Goal: Transaction & Acquisition: Purchase product/service

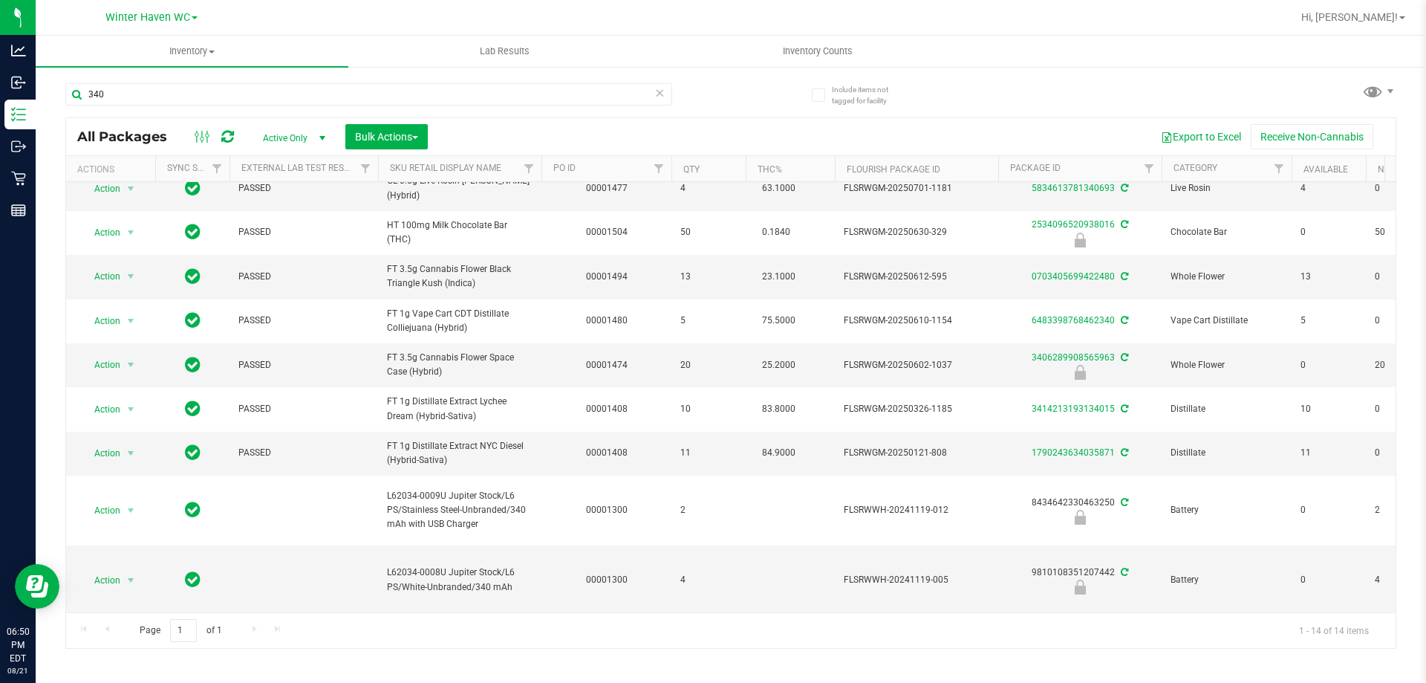
scroll to position [261, 0]
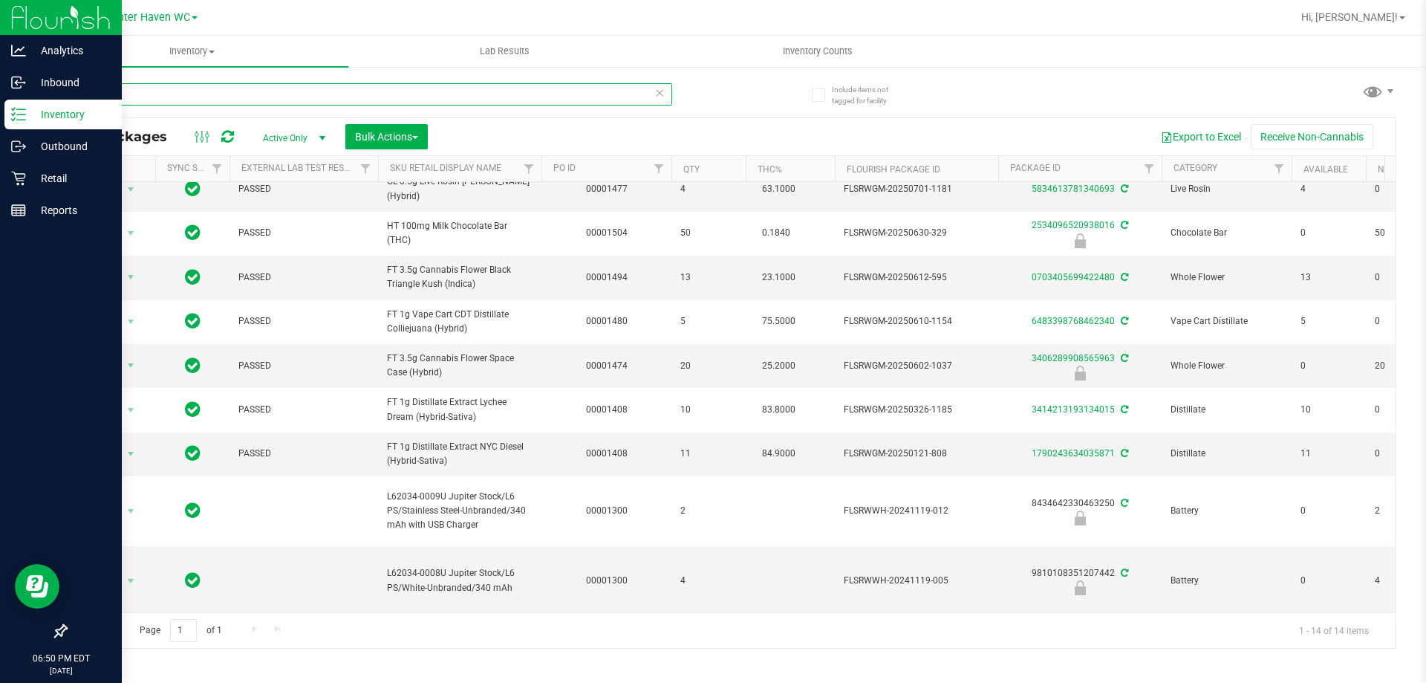
drag, startPoint x: 390, startPoint y: 94, endPoint x: 0, endPoint y: 114, distance: 390.4
click at [0, 114] on div "Analytics Inbound Inventory Outbound Retail Reports 06:50 PM EDT 08/21/2025 08/…" at bounding box center [713, 341] width 1426 height 683
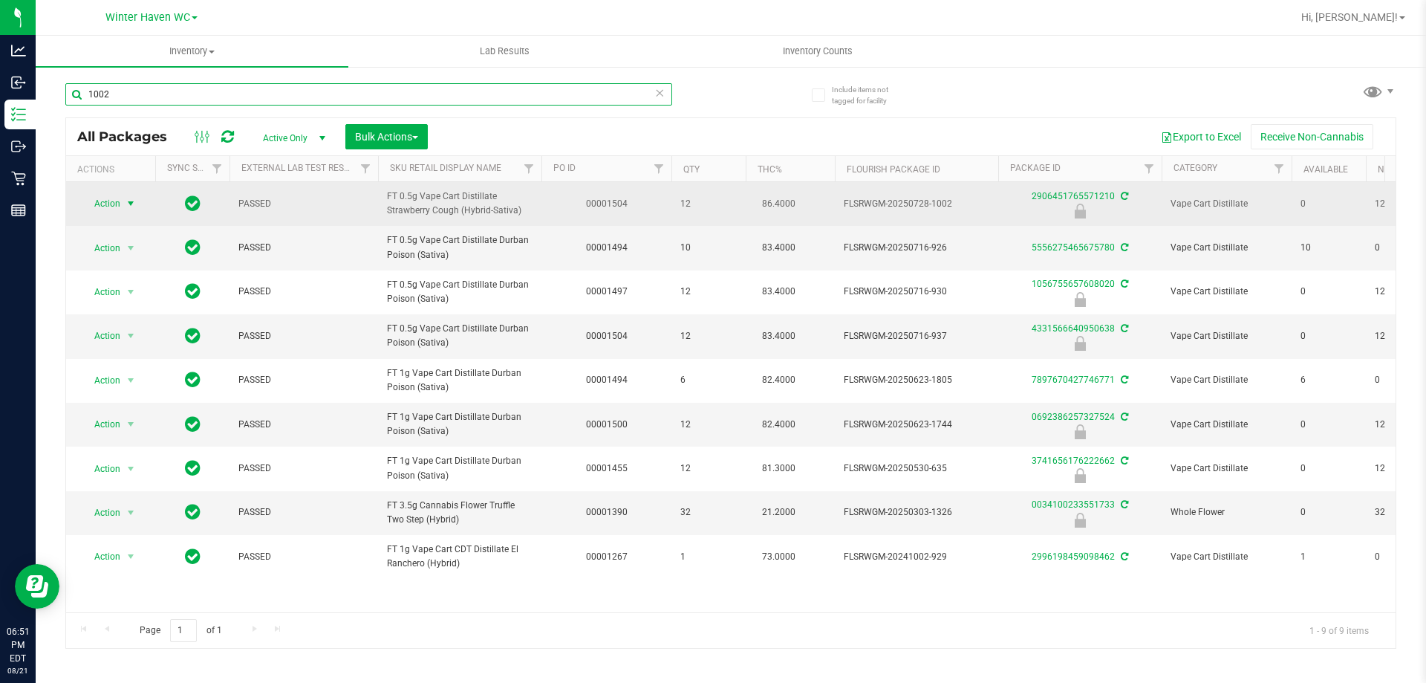
type input "1002"
click at [125, 200] on span "select" at bounding box center [131, 204] width 12 height 12
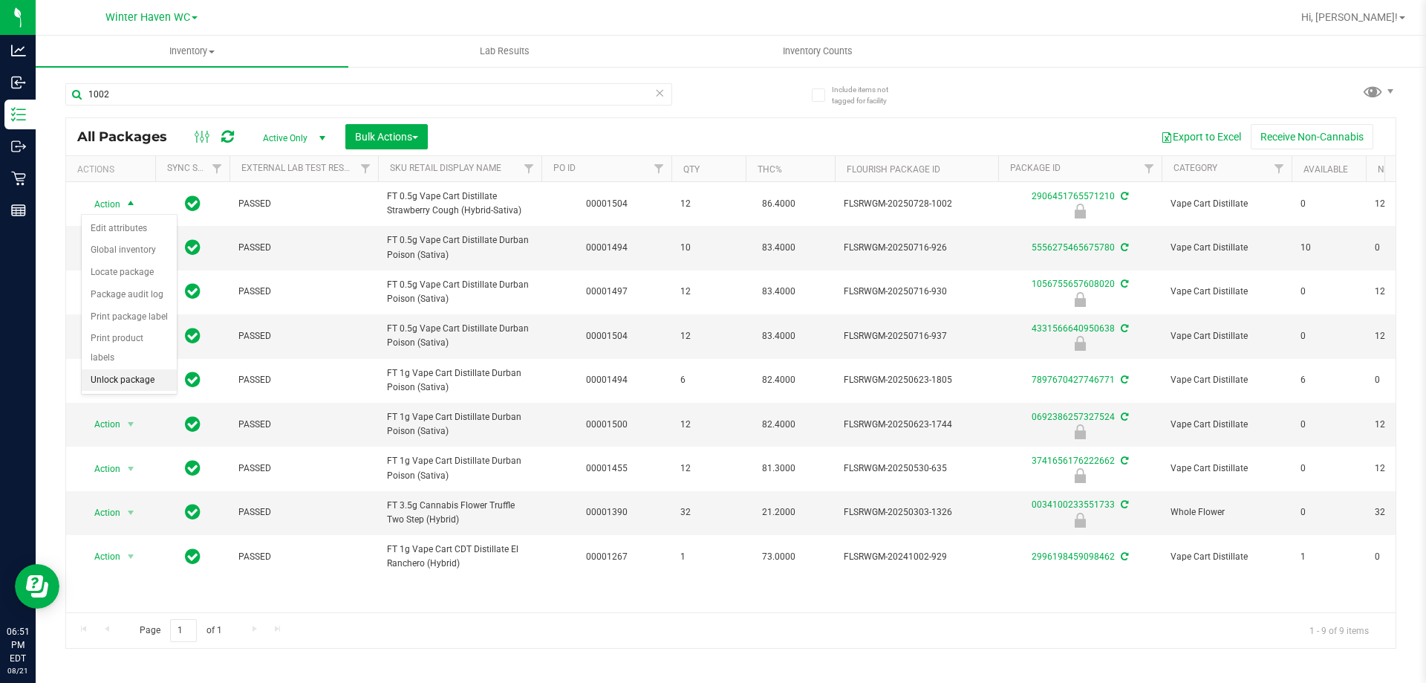
click at [149, 369] on li "Unlock package" at bounding box center [129, 380] width 95 height 22
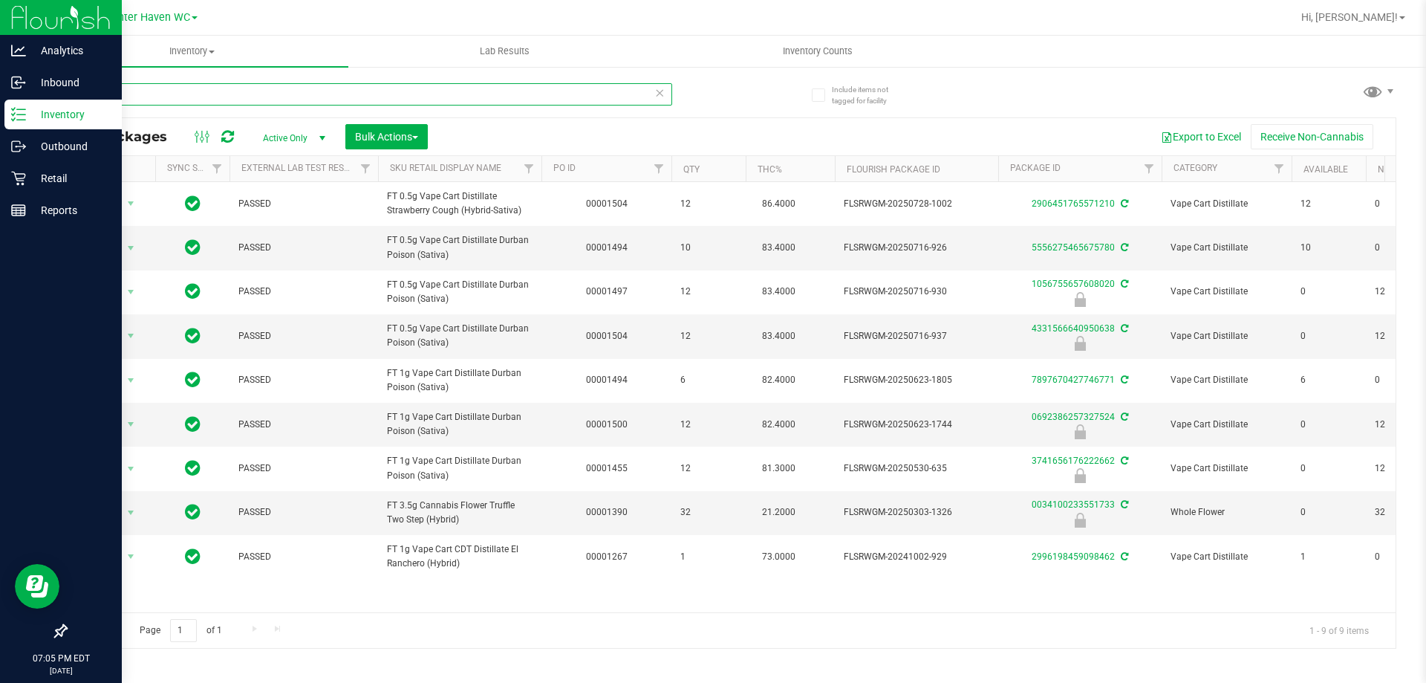
drag, startPoint x: 394, startPoint y: 92, endPoint x: 0, endPoint y: 108, distance: 393.9
click at [0, 108] on div "Analytics Inbound Inventory Outbound Retail Reports 07:05 PM EDT 08/21/2025 08/…" at bounding box center [713, 341] width 1426 height 683
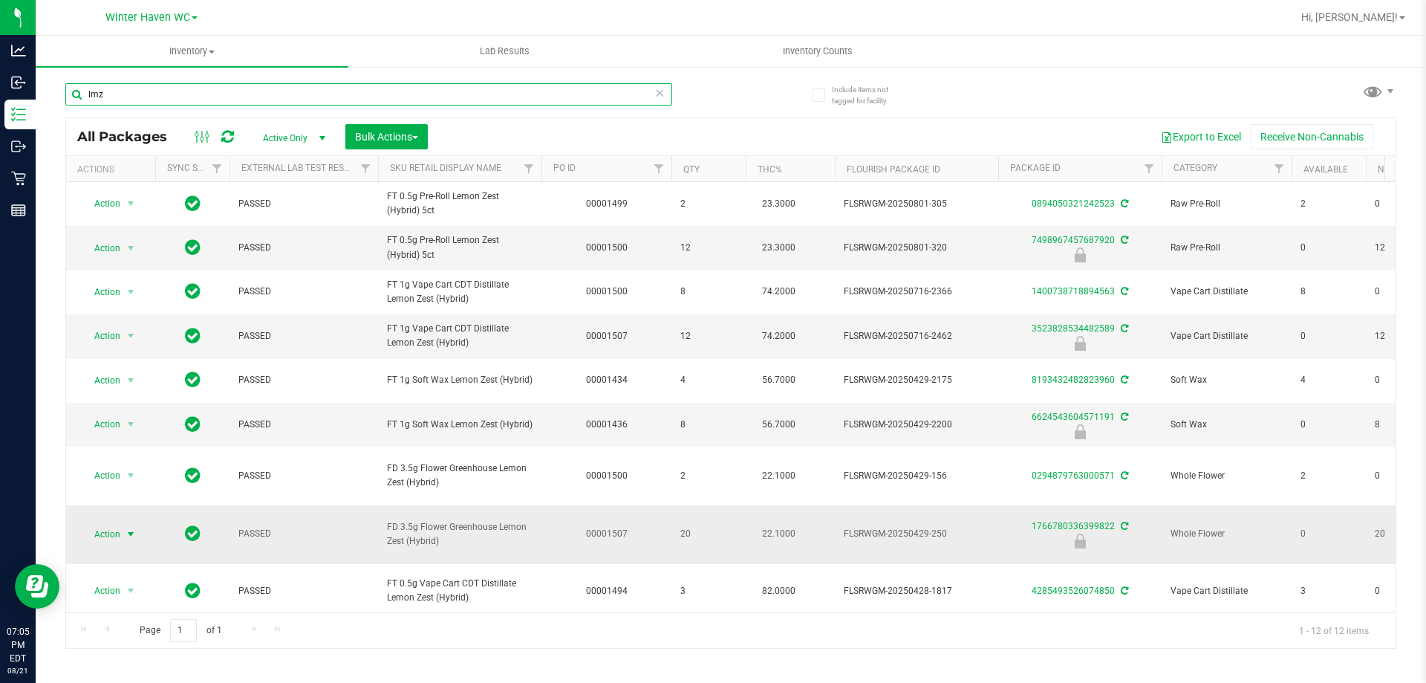
type input "lmz"
click at [105, 538] on span "Action" at bounding box center [101, 534] width 40 height 21
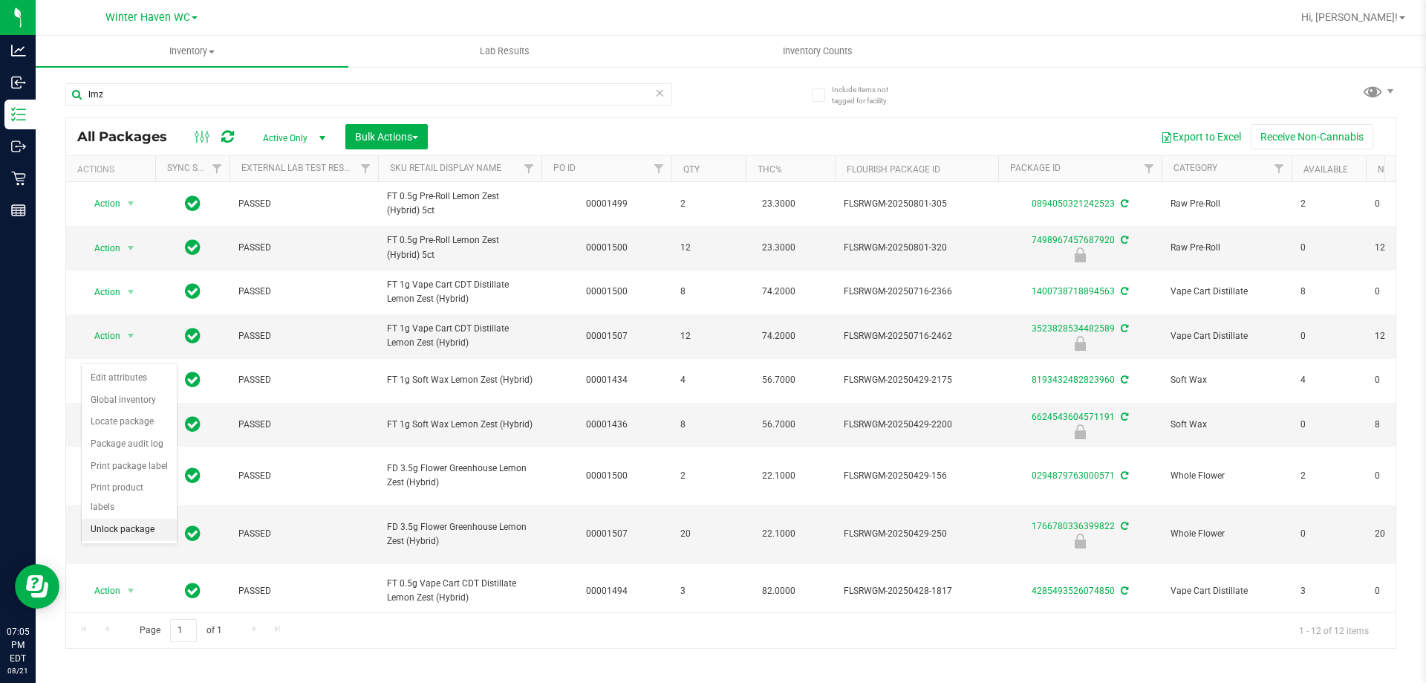
click at [146, 518] on li "Unlock package" at bounding box center [129, 529] width 95 height 22
click at [104, 531] on span "Action" at bounding box center [101, 534] width 40 height 21
click at [144, 415] on li "Lock package" at bounding box center [139, 422] width 115 height 22
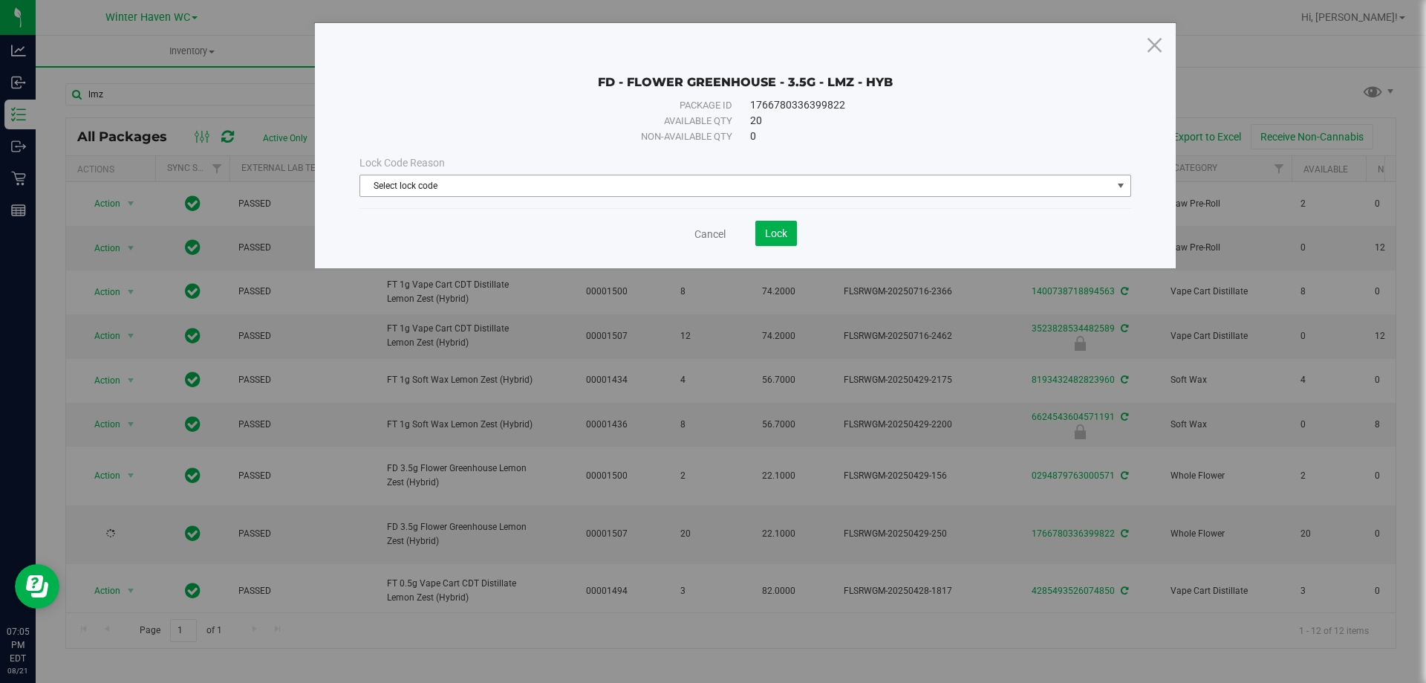
click at [483, 183] on span "Select lock code" at bounding box center [736, 185] width 752 height 21
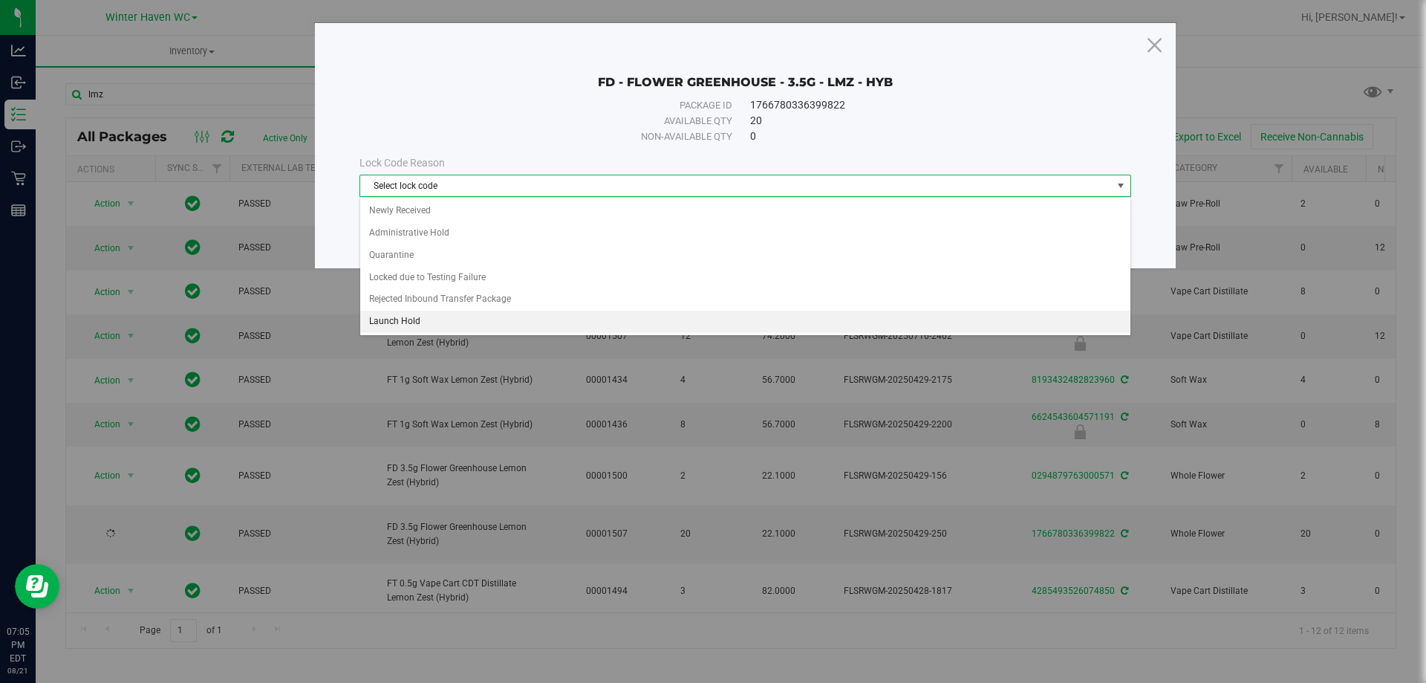
click at [412, 322] on li "Launch Hold" at bounding box center [745, 321] width 770 height 22
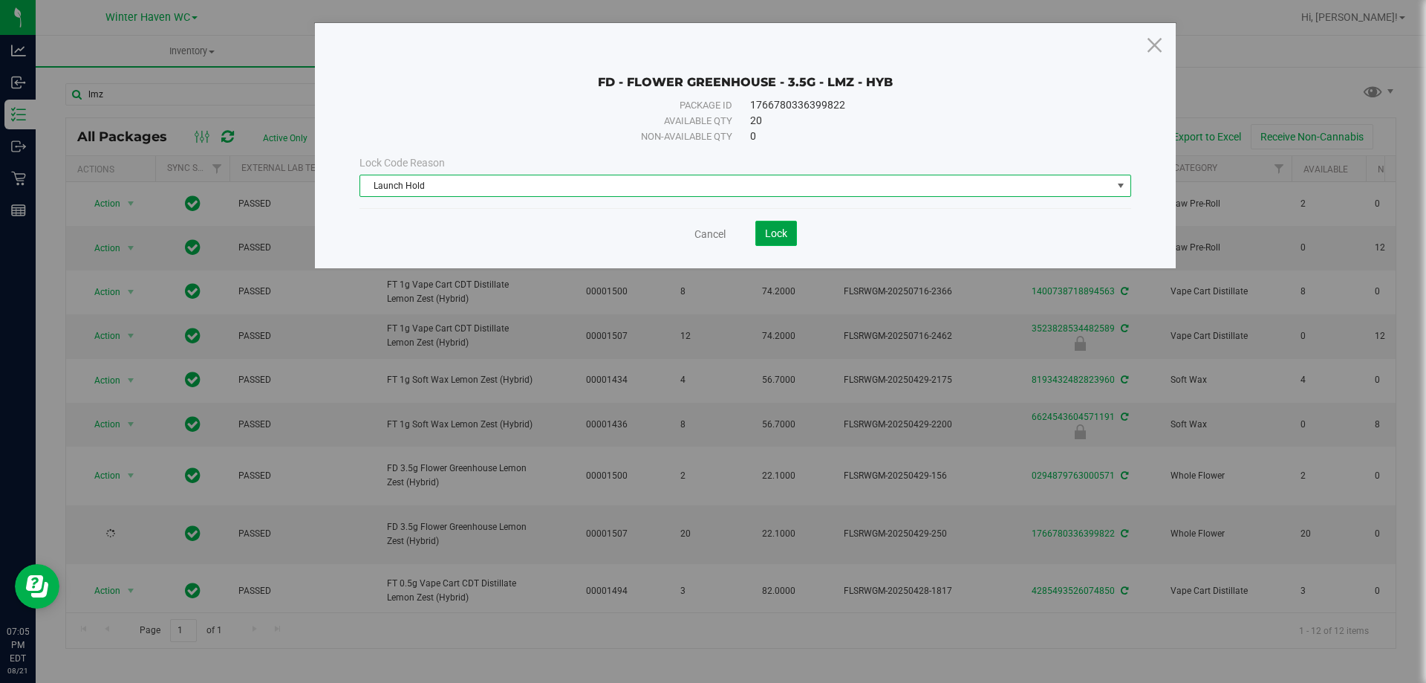
click at [711, 232] on span "Lock" at bounding box center [776, 233] width 22 height 12
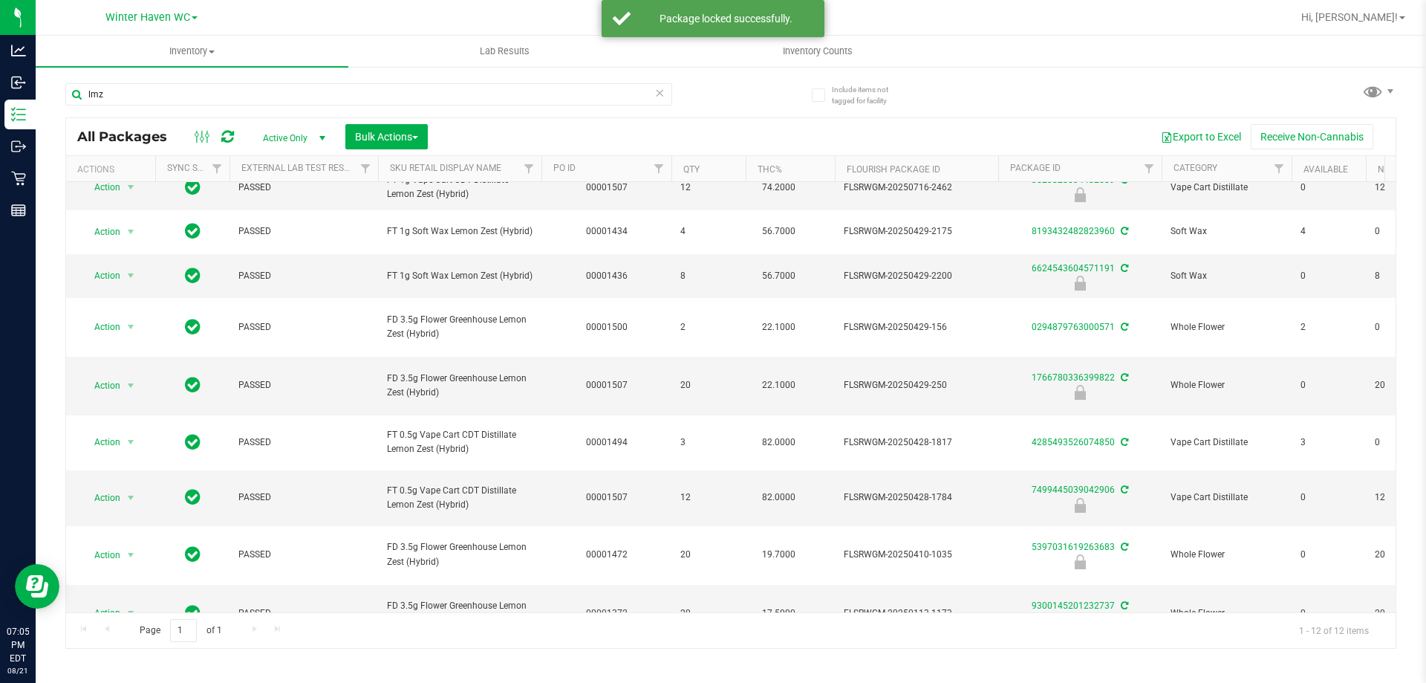
scroll to position [155, 0]
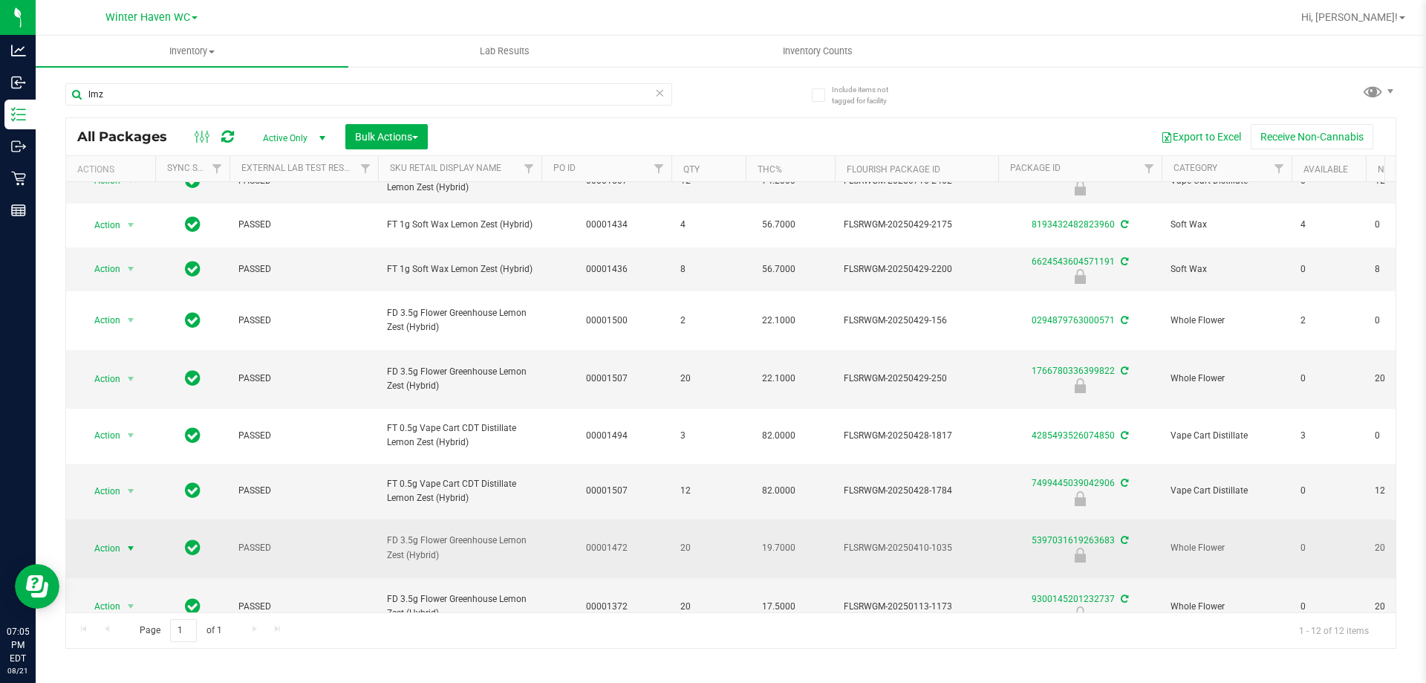
click at [112, 538] on span "Action" at bounding box center [101, 548] width 40 height 21
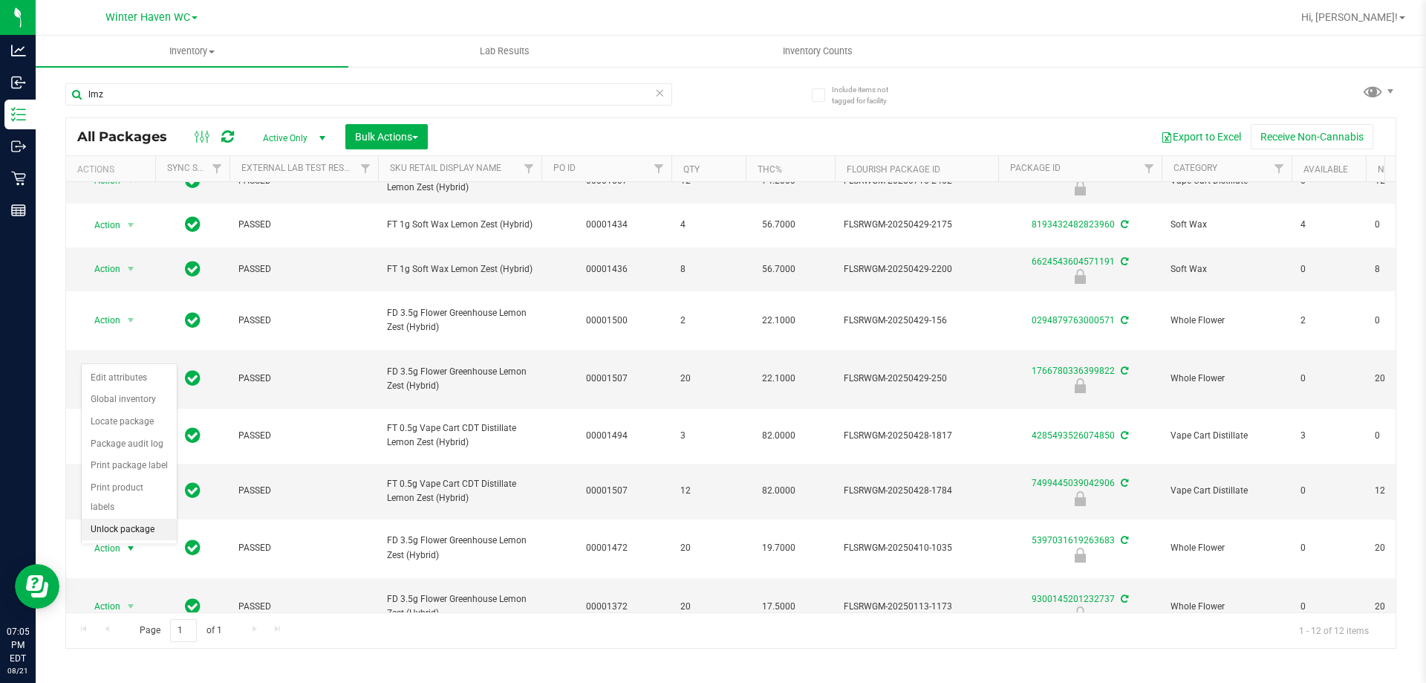
click at [136, 518] on li "Unlock package" at bounding box center [129, 529] width 95 height 22
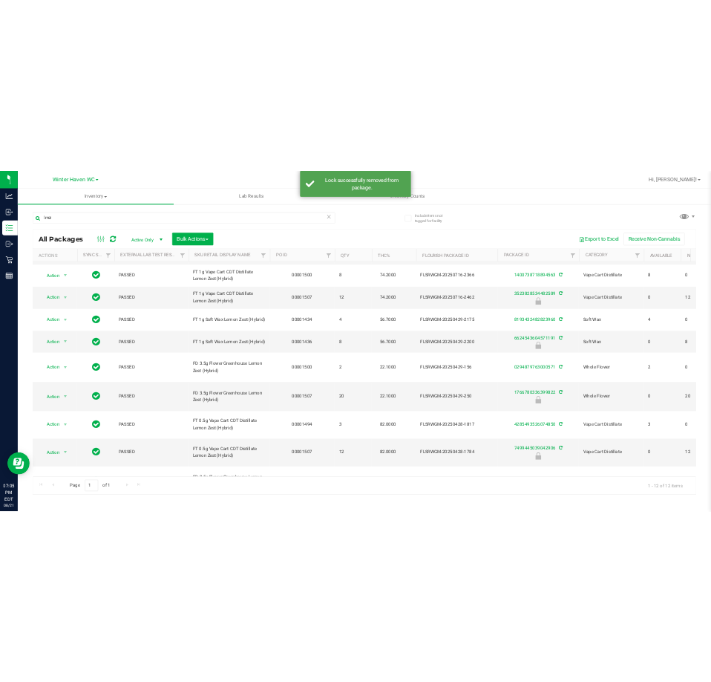
scroll to position [155, 0]
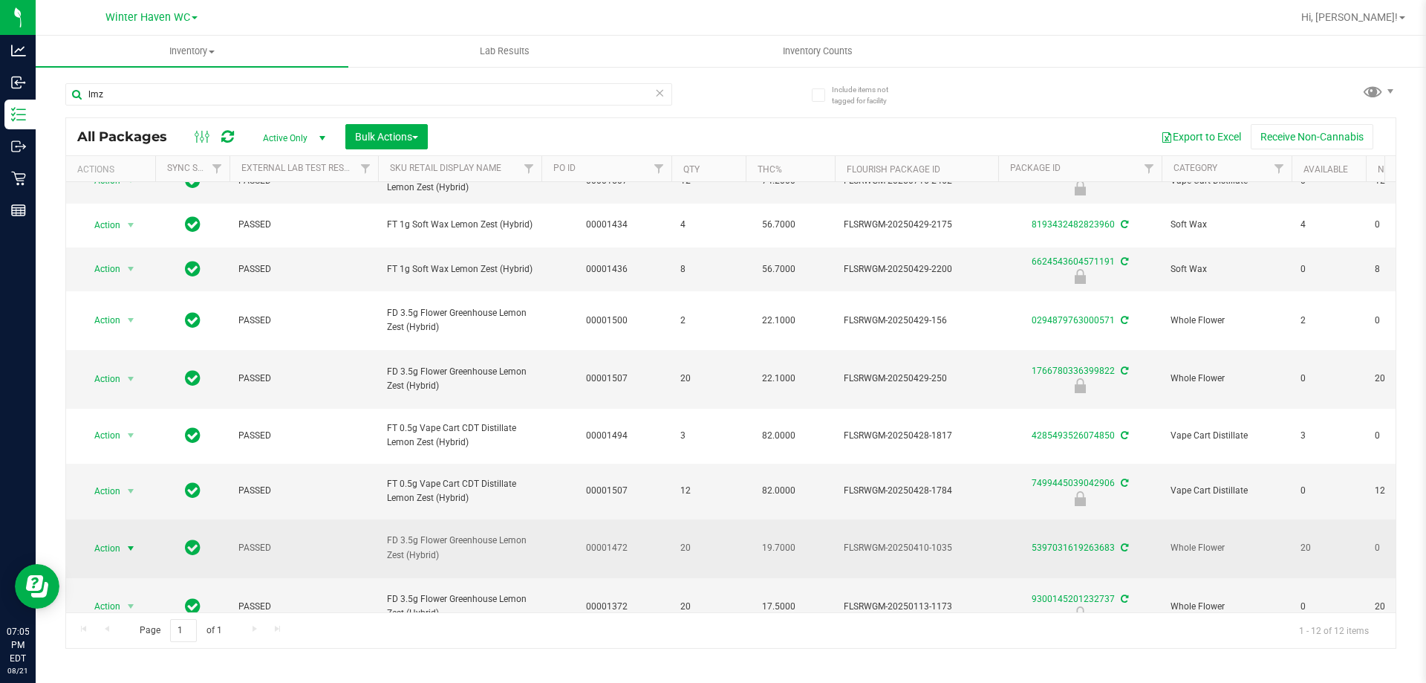
click at [123, 539] on span "select" at bounding box center [131, 548] width 19 height 21
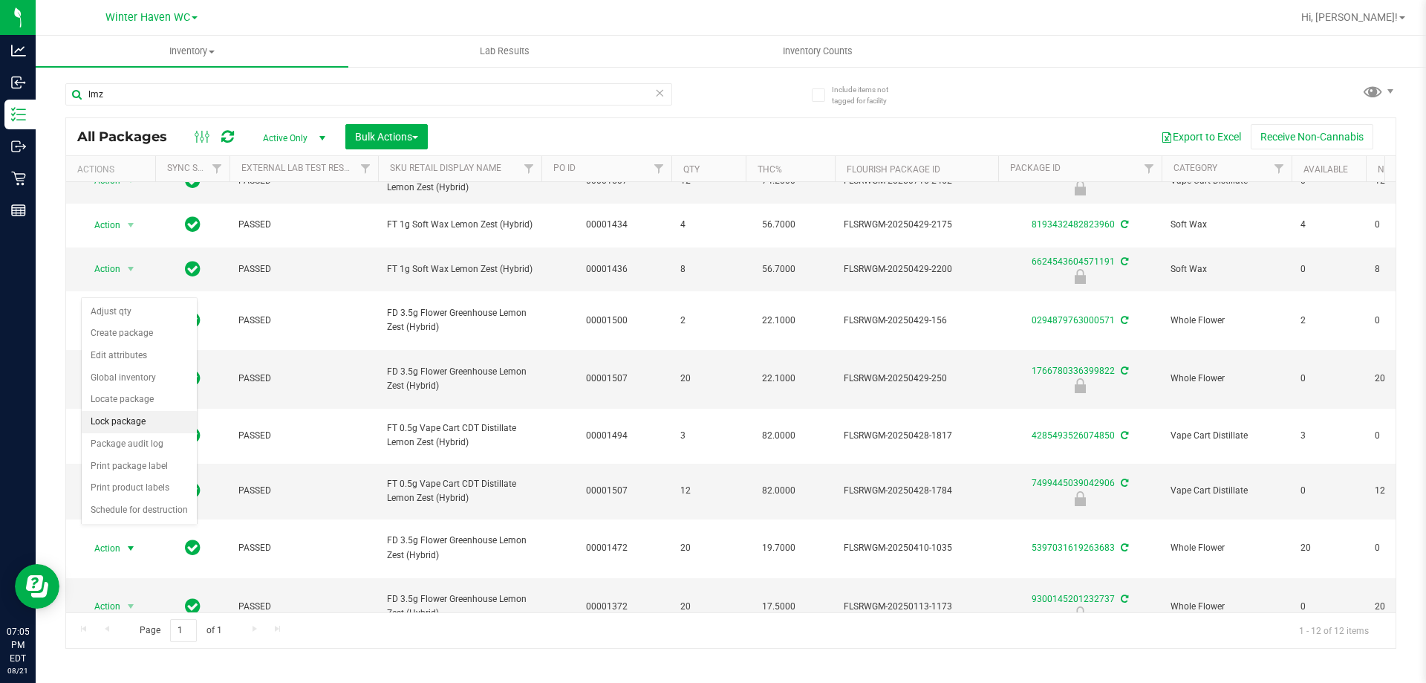
click at [142, 422] on li "Lock package" at bounding box center [139, 422] width 115 height 22
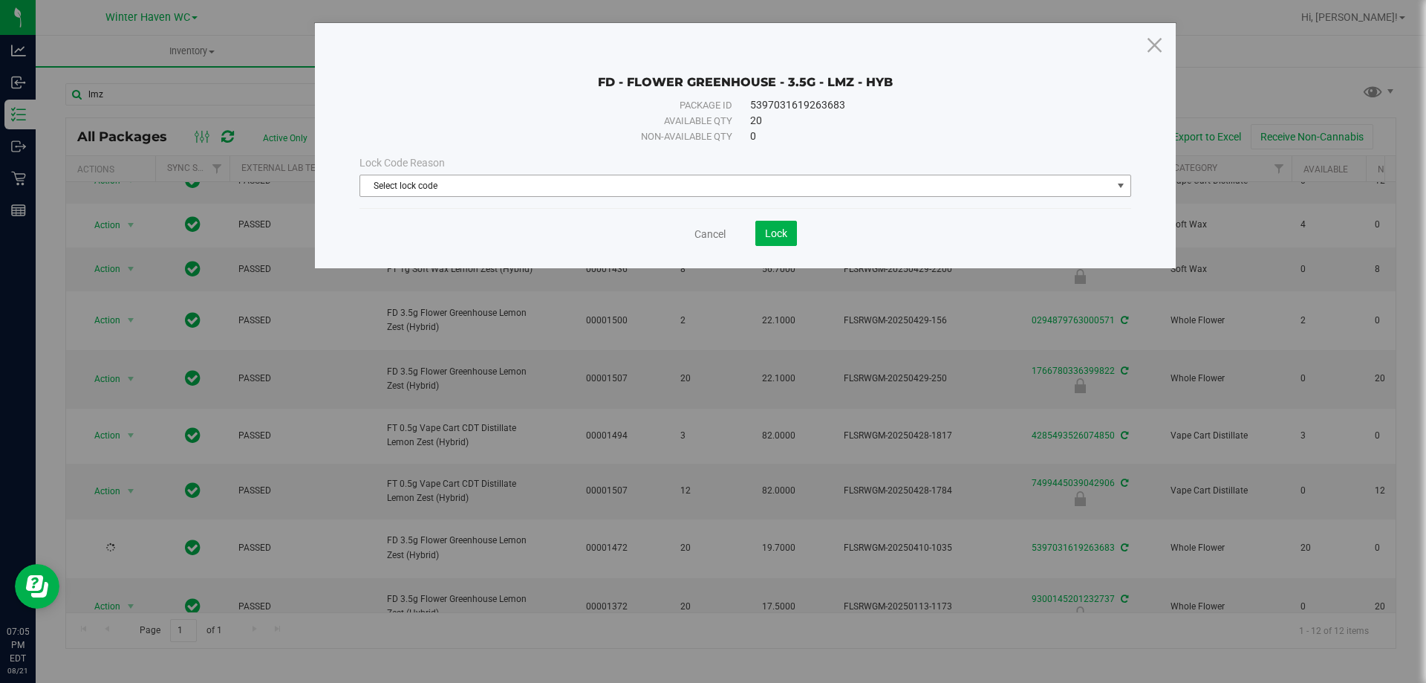
click at [501, 186] on span "Select lock code" at bounding box center [736, 185] width 752 height 21
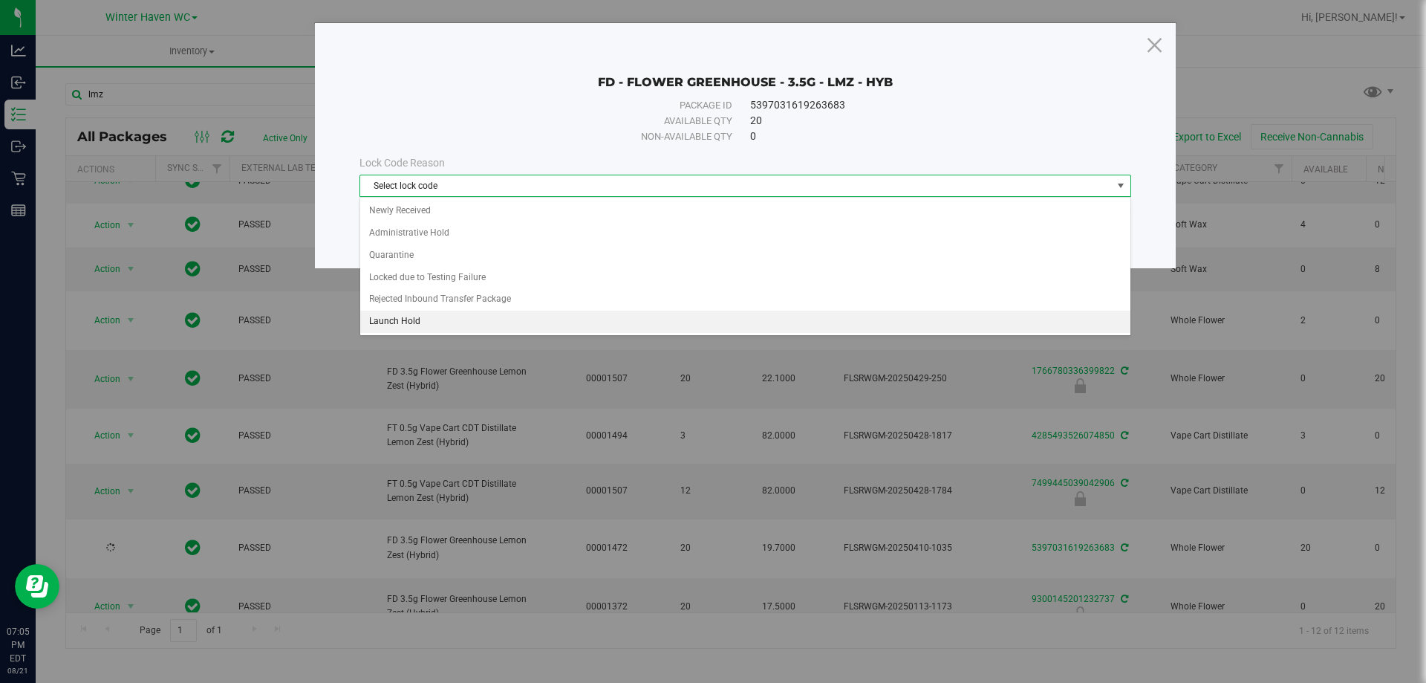
click at [432, 315] on li "Launch Hold" at bounding box center [745, 321] width 770 height 22
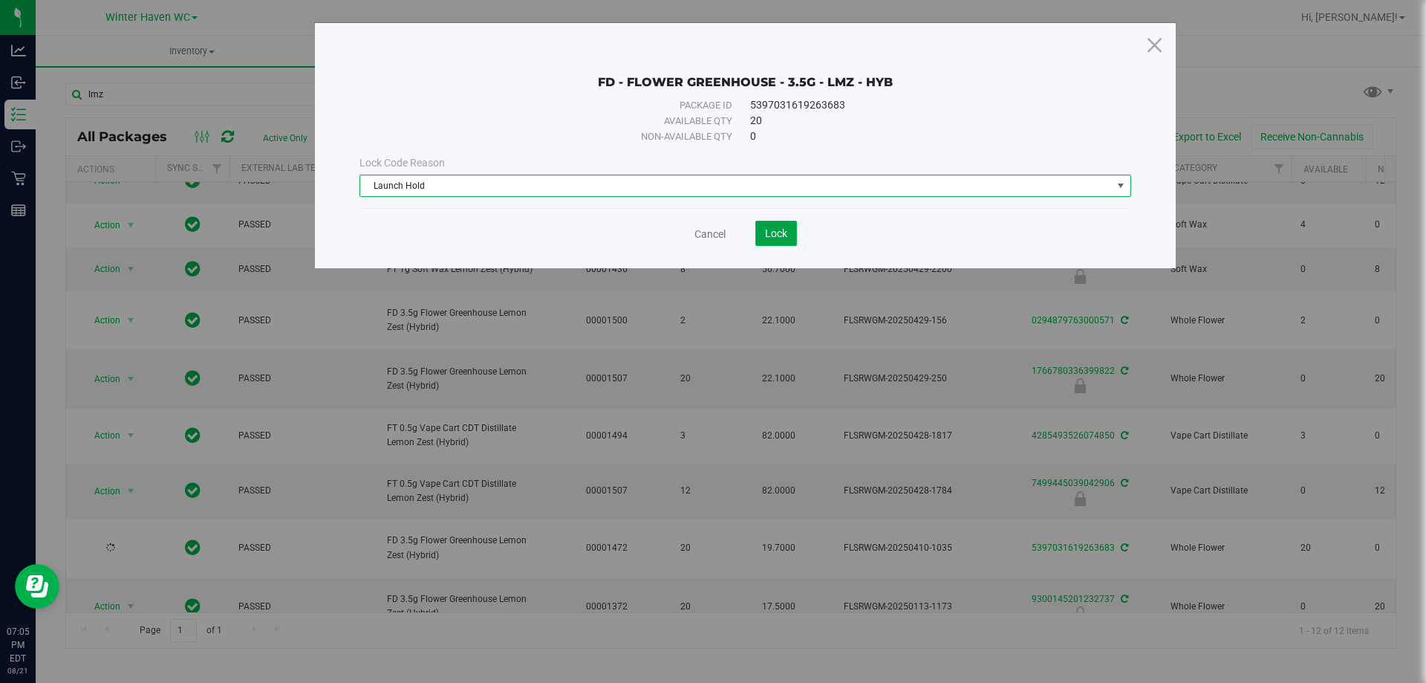
click at [711, 241] on button "Lock" at bounding box center [776, 233] width 42 height 25
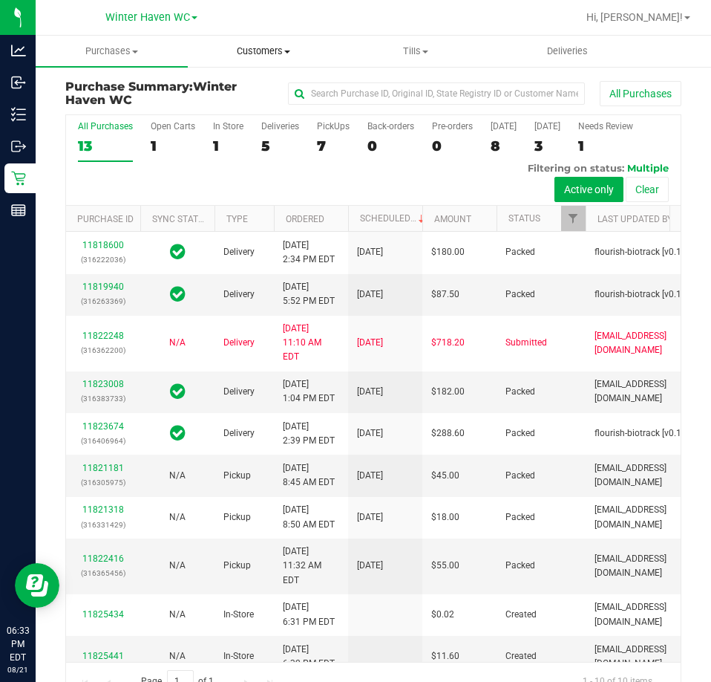
click at [276, 52] on span "Customers" at bounding box center [264, 51] width 151 height 13
click at [276, 96] on span "All customers" at bounding box center [241, 89] width 107 height 13
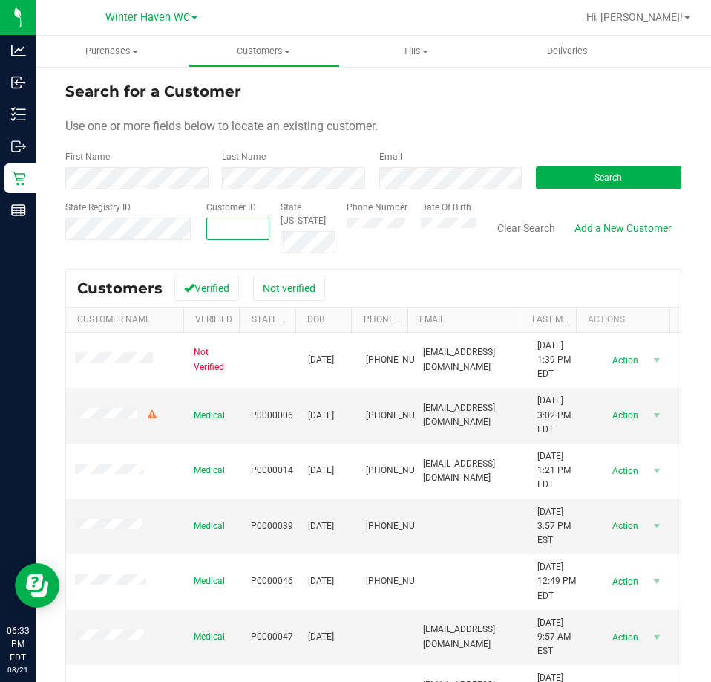
click at [221, 231] on input "text" at bounding box center [238, 228] width 62 height 21
type input "1459019"
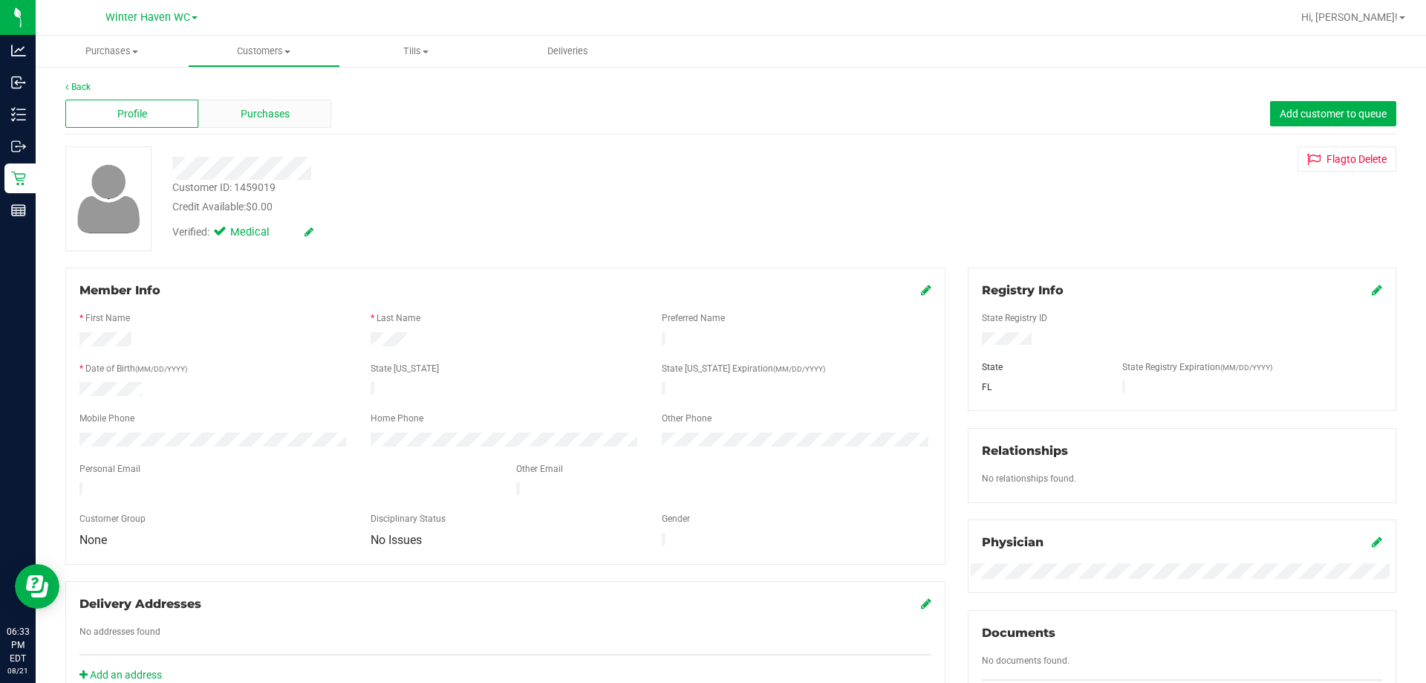
click at [296, 103] on div "Purchases" at bounding box center [264, 114] width 133 height 28
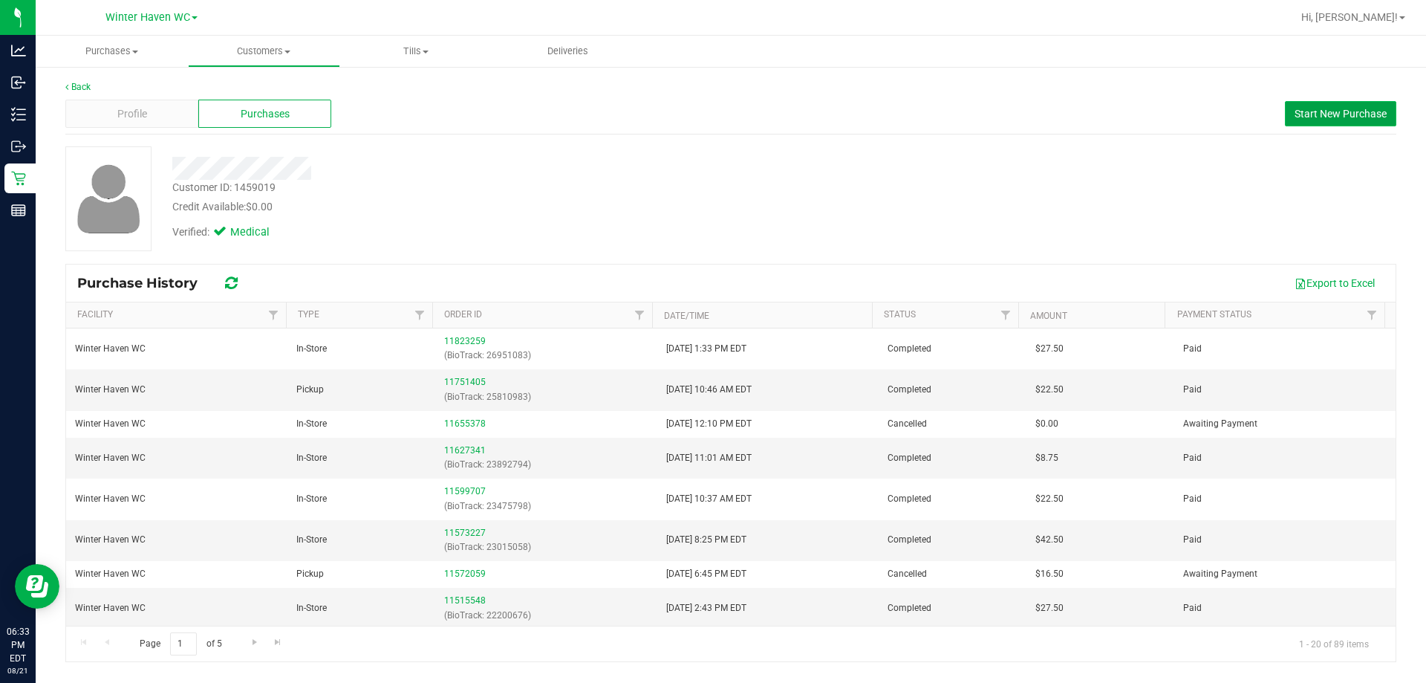
click at [711, 113] on span "Start New Purchase" at bounding box center [1340, 114] width 92 height 12
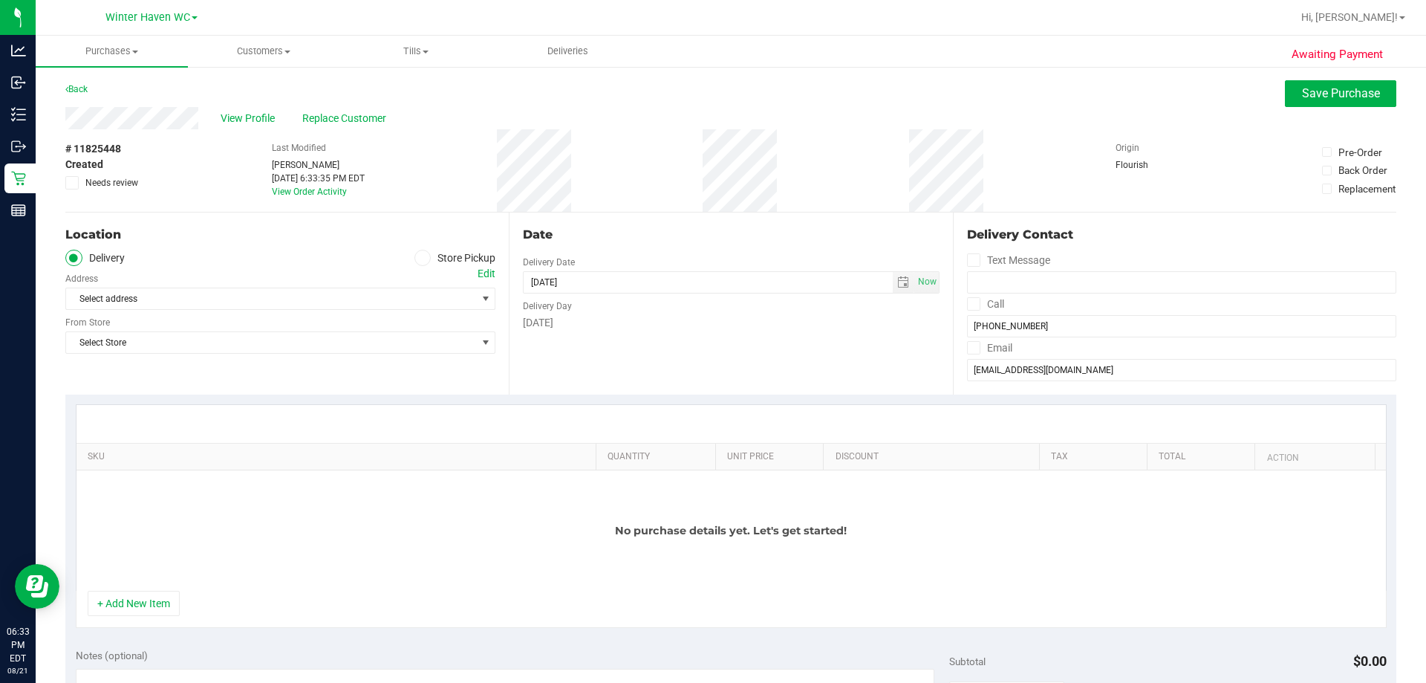
click at [418, 258] on icon at bounding box center [422, 258] width 9 height 0
click at [0, 0] on input "Store Pickup" at bounding box center [0, 0] width 0 height 0
click at [234, 293] on span "Select Store" at bounding box center [271, 298] width 410 height 21
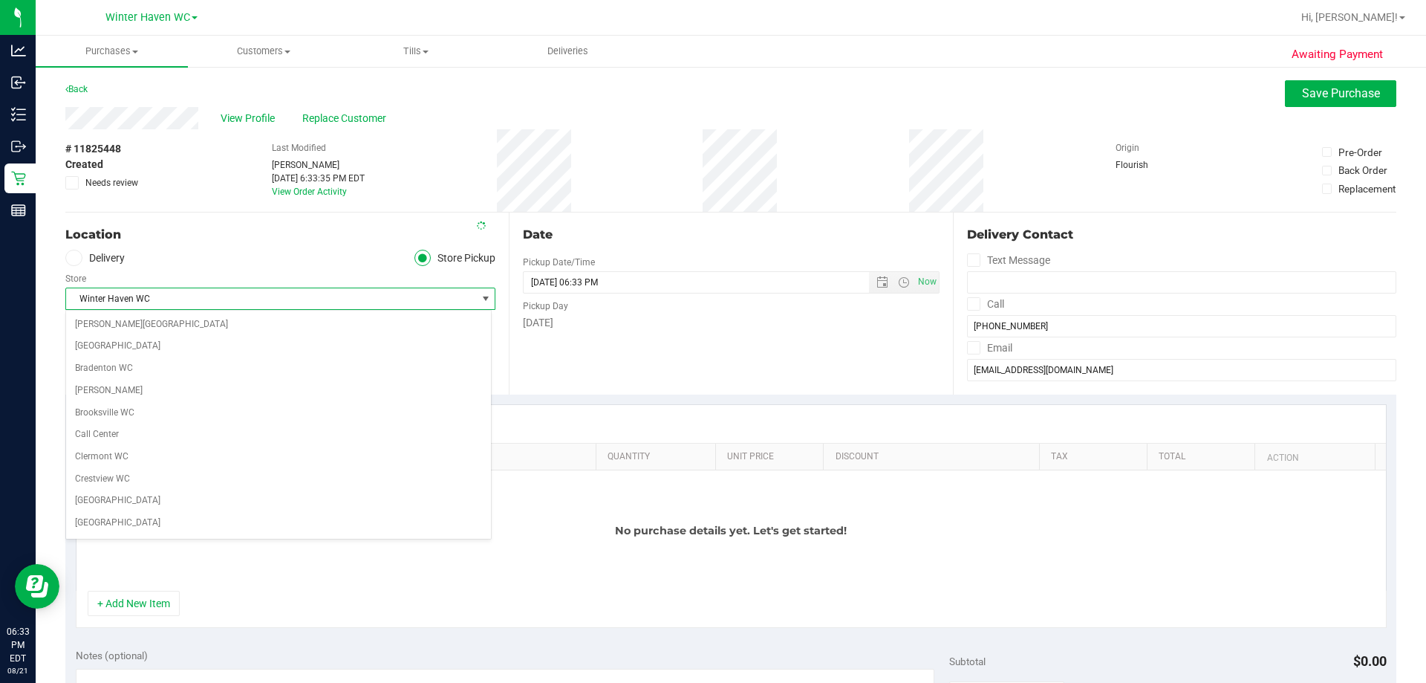
scroll to position [1035, 0]
click at [162, 541] on div "No purchase details yet. Let's get started!" at bounding box center [730, 530] width 1309 height 120
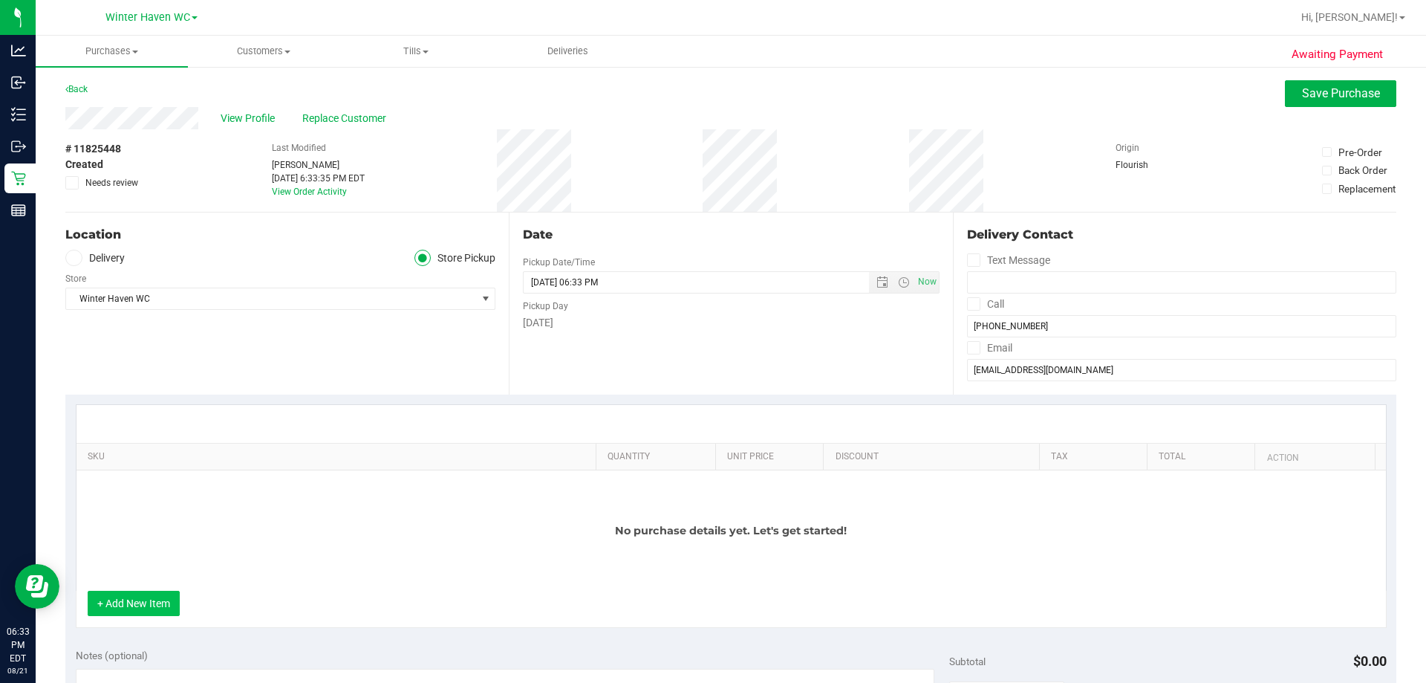
click at [146, 610] on button "+ Add New Item" at bounding box center [134, 602] width 92 height 25
click at [215, 486] on div "No purchase details yet. Let's get started!" at bounding box center [730, 530] width 1309 height 120
click at [149, 602] on button "+ Add New Item" at bounding box center [134, 602] width 92 height 25
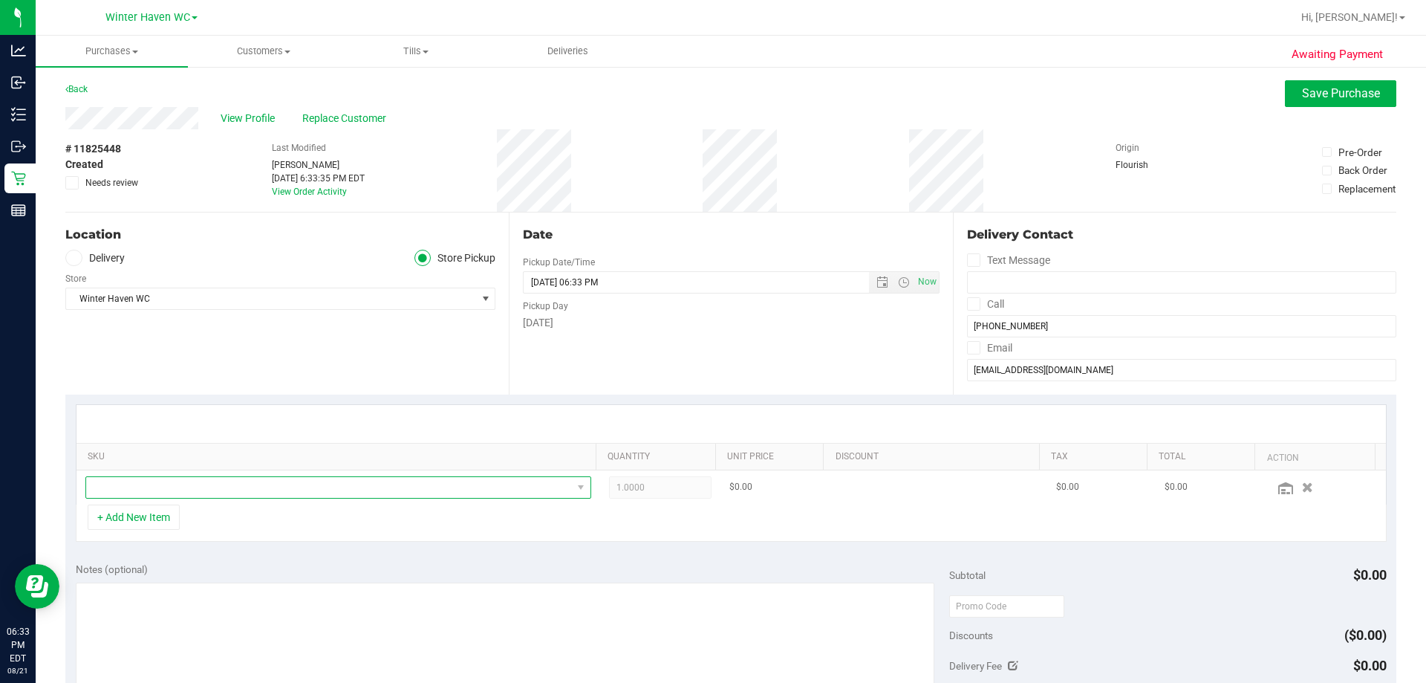
click at [155, 489] on span "NO DATA FOUND" at bounding box center [329, 487] width 486 height 21
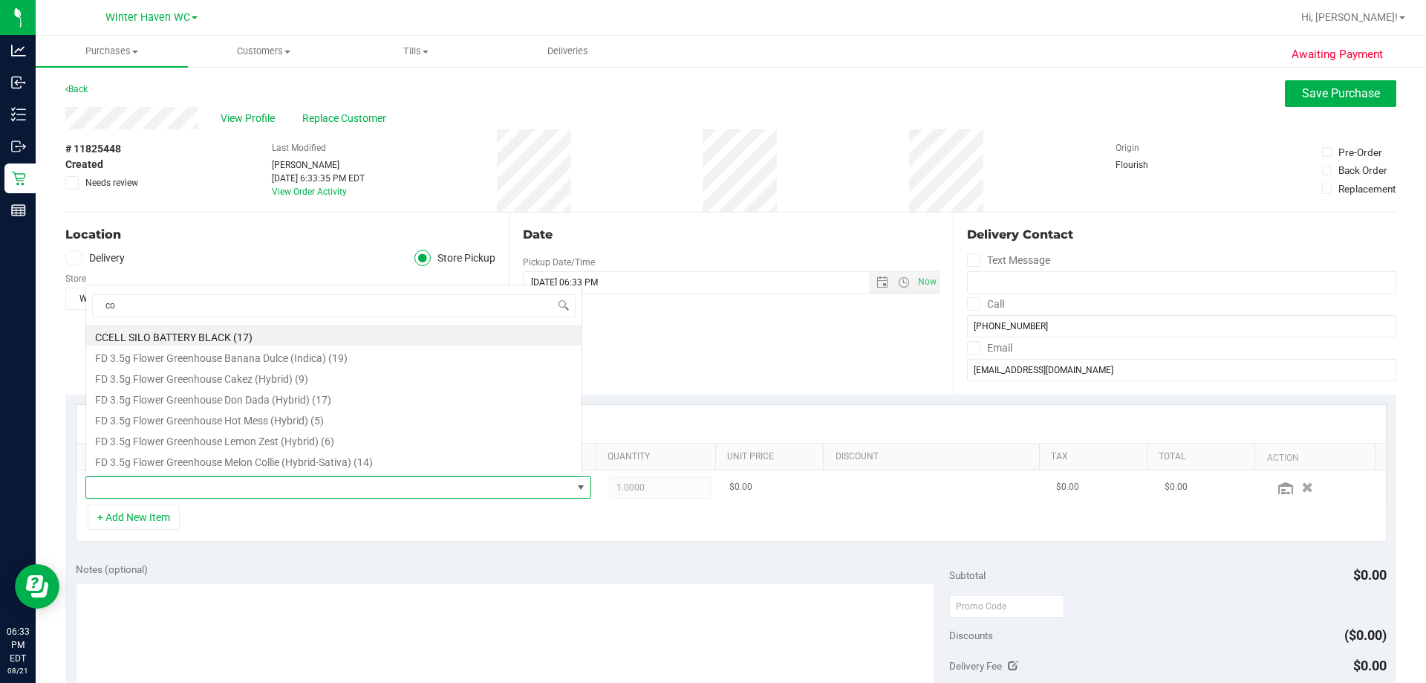
scroll to position [22, 492]
type input "c"
type input "nol"
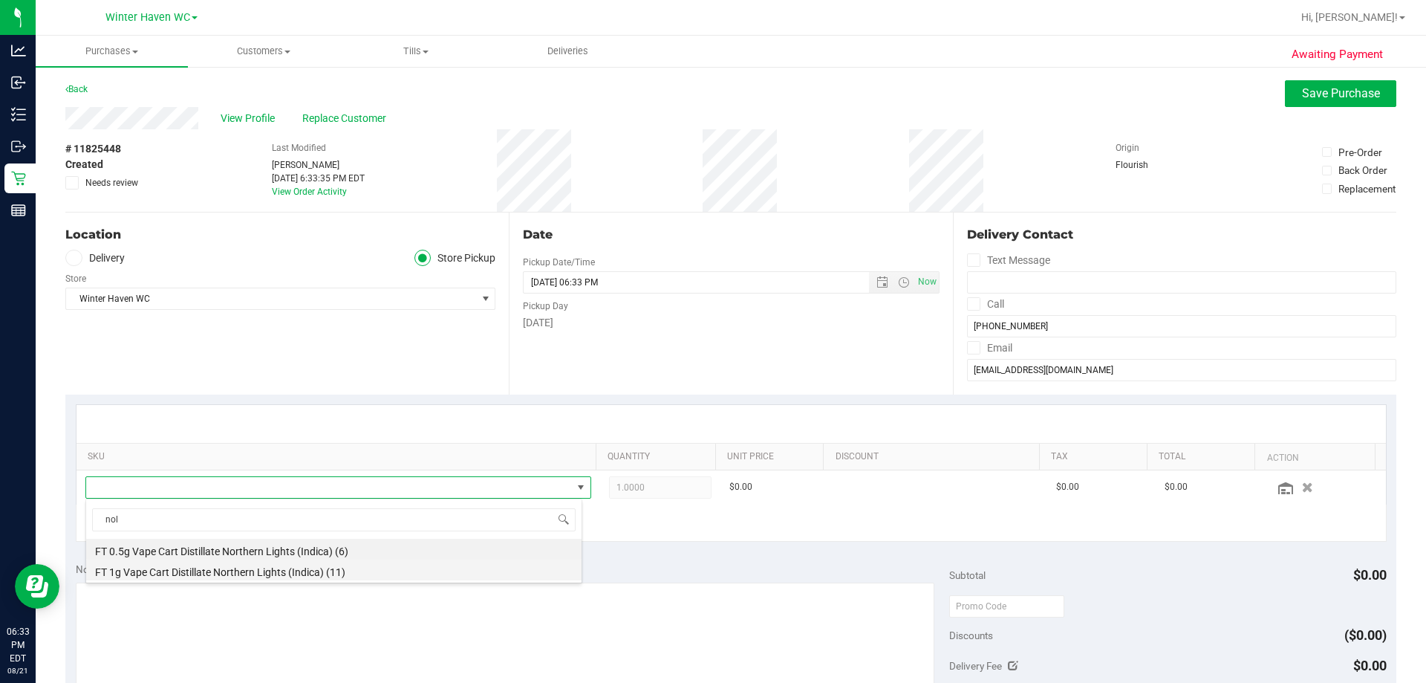
click at [249, 573] on li "FT 1g Vape Cart Distillate Northern Lights (Indica) (11)" at bounding box center [333, 569] width 495 height 21
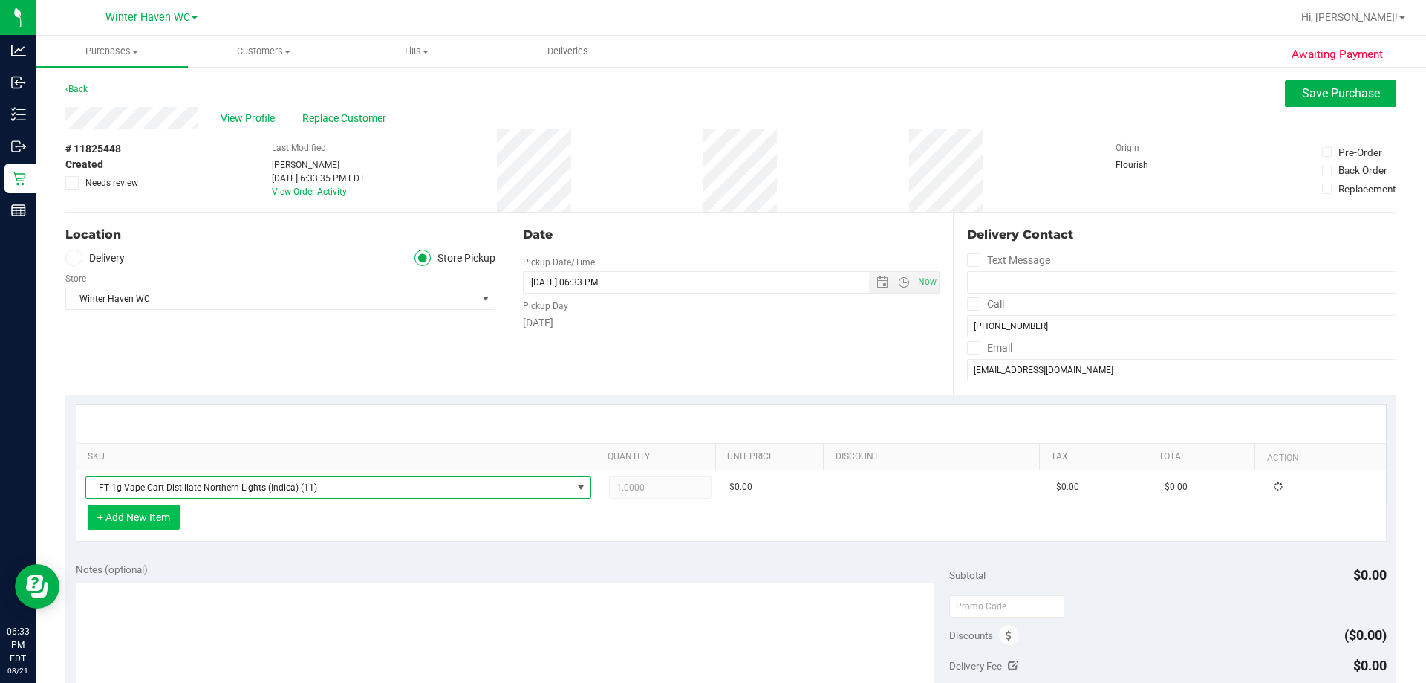
click at [166, 518] on button "+ Add New Item" at bounding box center [134, 516] width 92 height 25
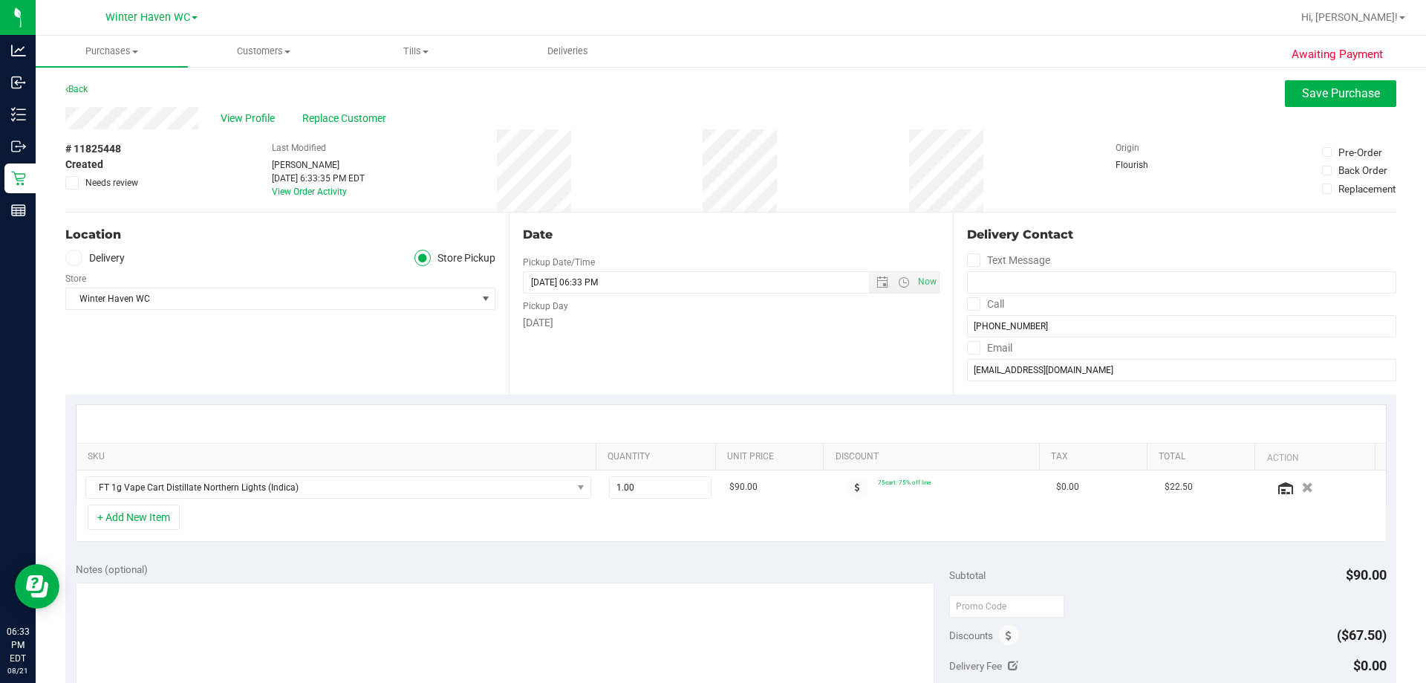
click at [207, 521] on div "+ Add New Item" at bounding box center [731, 522] width 1311 height 37
click at [172, 511] on button "+ Add New Item" at bounding box center [134, 516] width 92 height 25
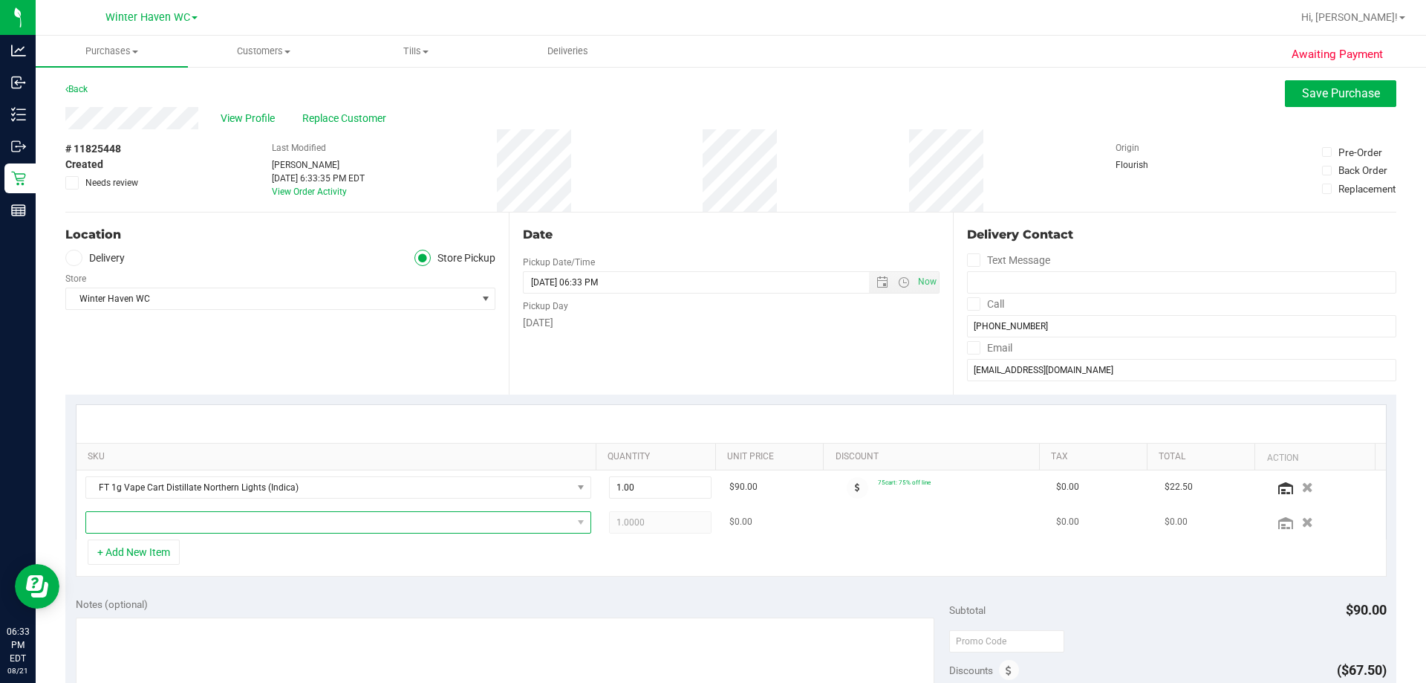
click at [177, 512] on span "NO DATA FOUND" at bounding box center [329, 522] width 486 height 21
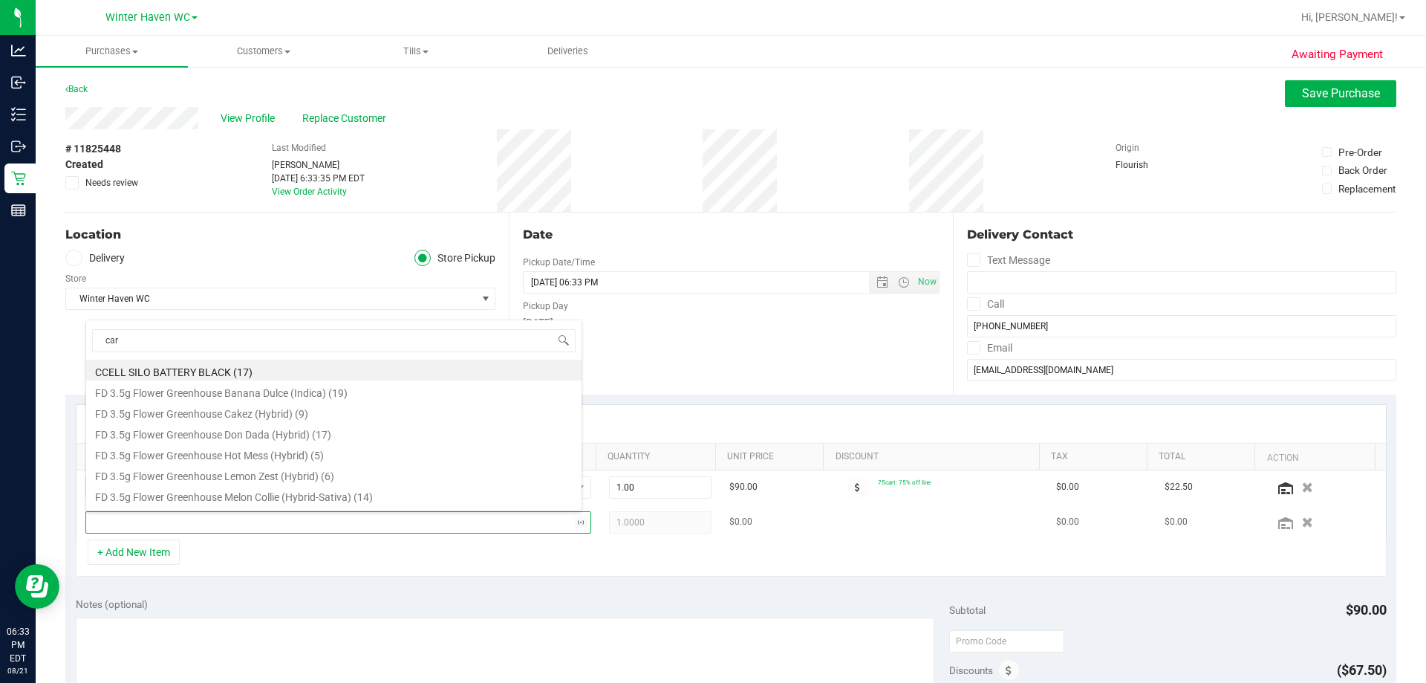
type input "cara"
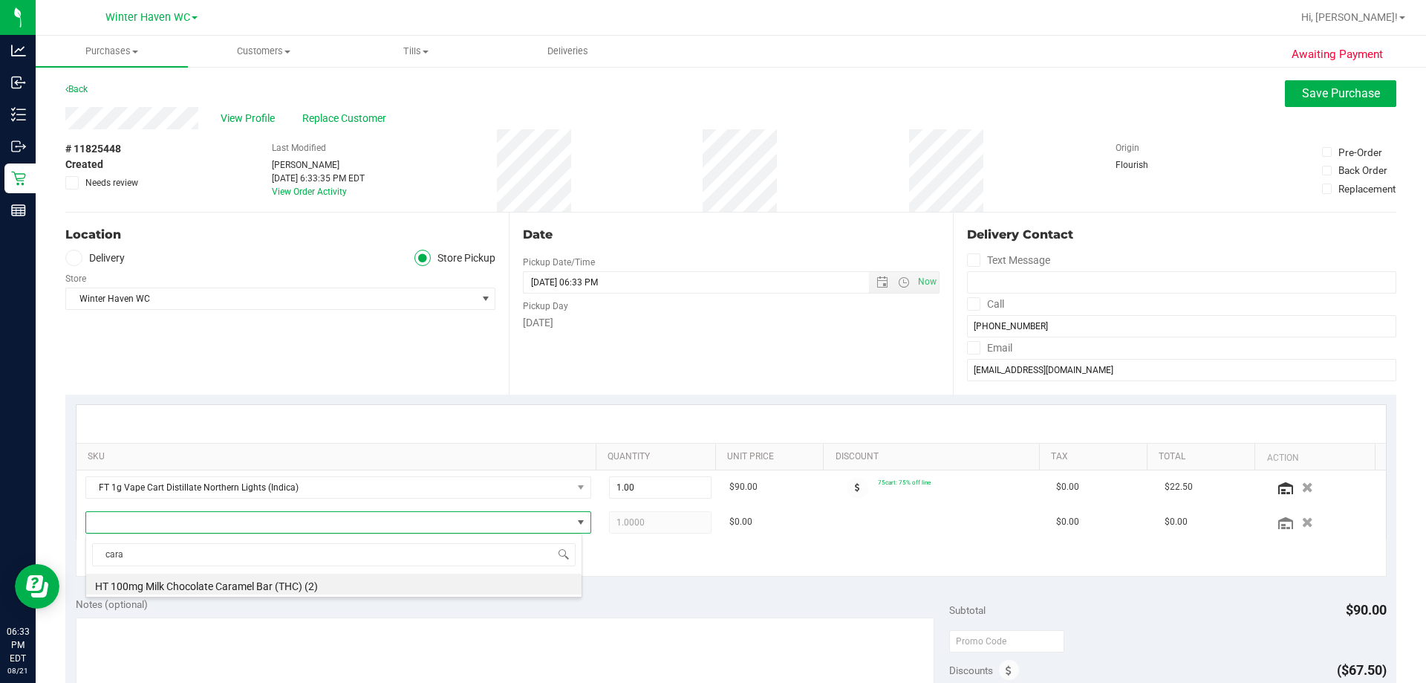
click at [232, 594] on div "cara HT 100mg Milk Chocolate Caramel Bar (THC) (2)" at bounding box center [333, 565] width 497 height 64
click at [232, 586] on li "HT 100mg Milk Chocolate Caramel Bar (THC) (2)" at bounding box center [333, 583] width 495 height 21
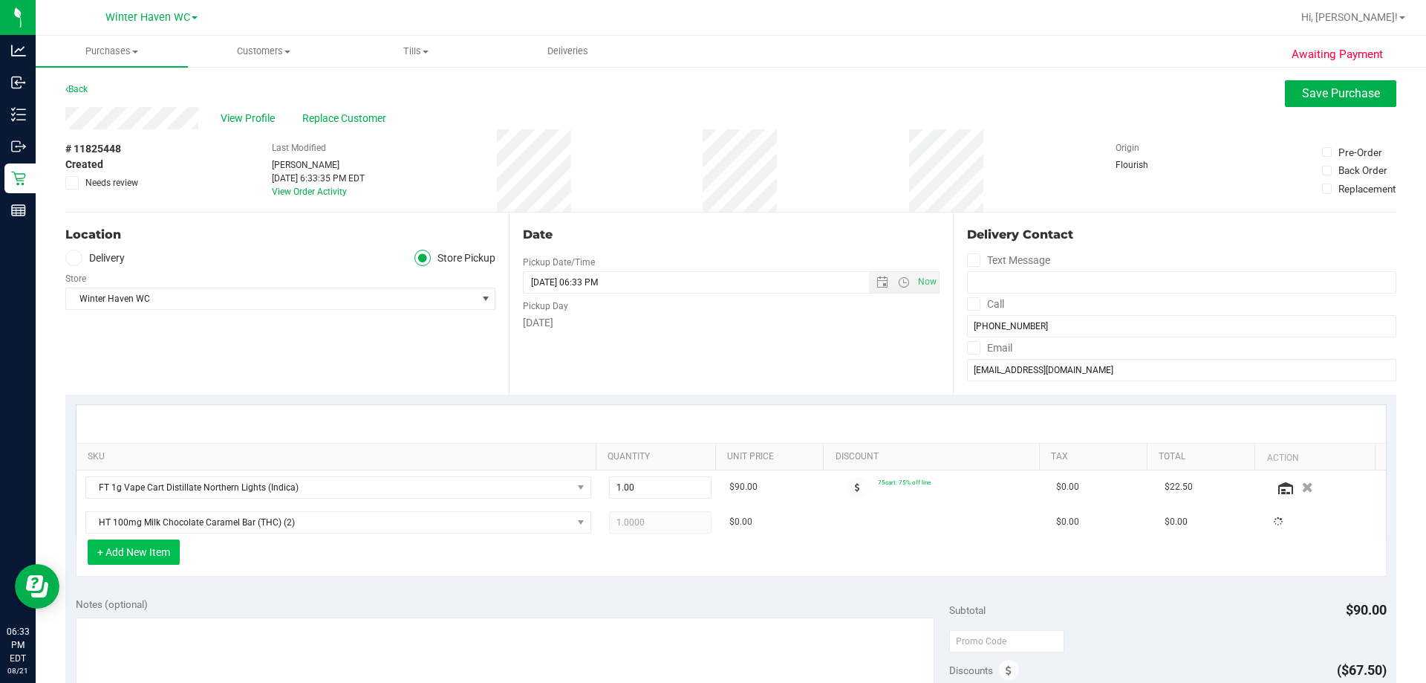
click at [139, 544] on button "+ Add New Item" at bounding box center [134, 551] width 92 height 25
click at [154, 549] on button "+ Add New Item" at bounding box center [134, 551] width 92 height 25
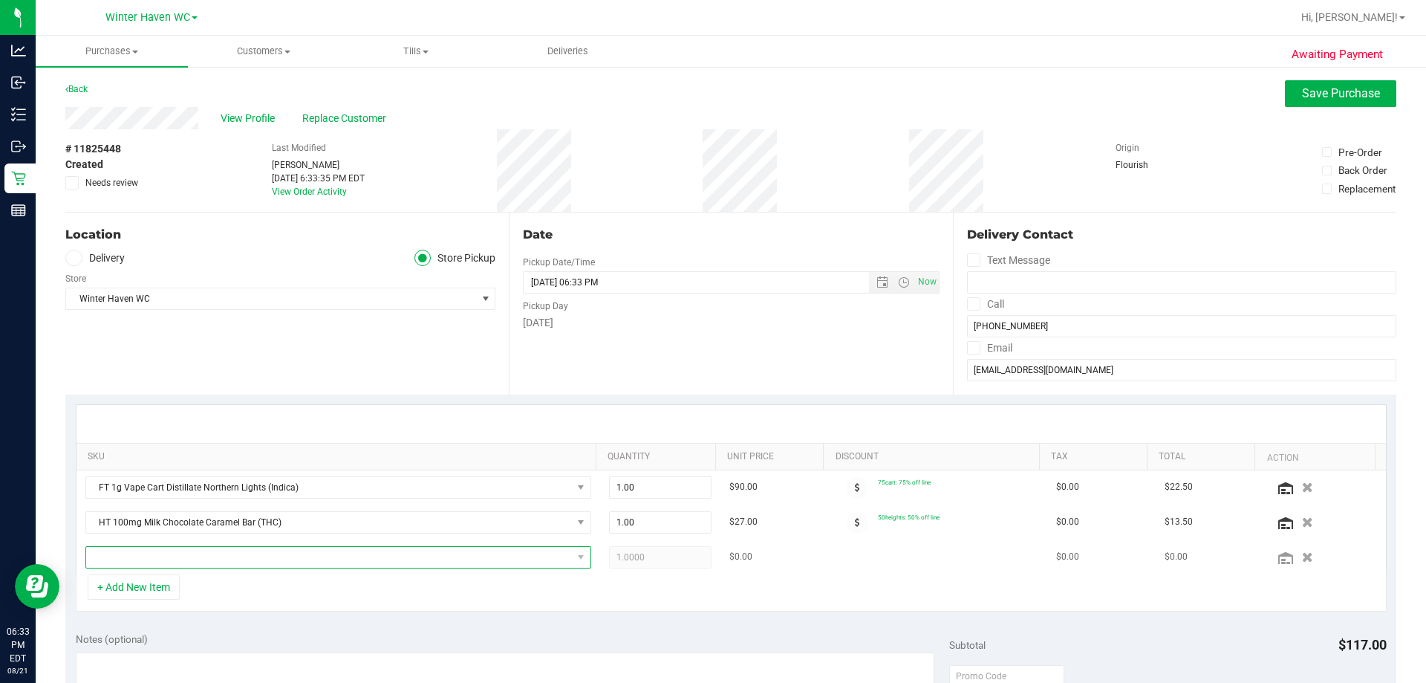
click at [159, 548] on span "NO DATA FOUND" at bounding box center [329, 557] width 486 height 21
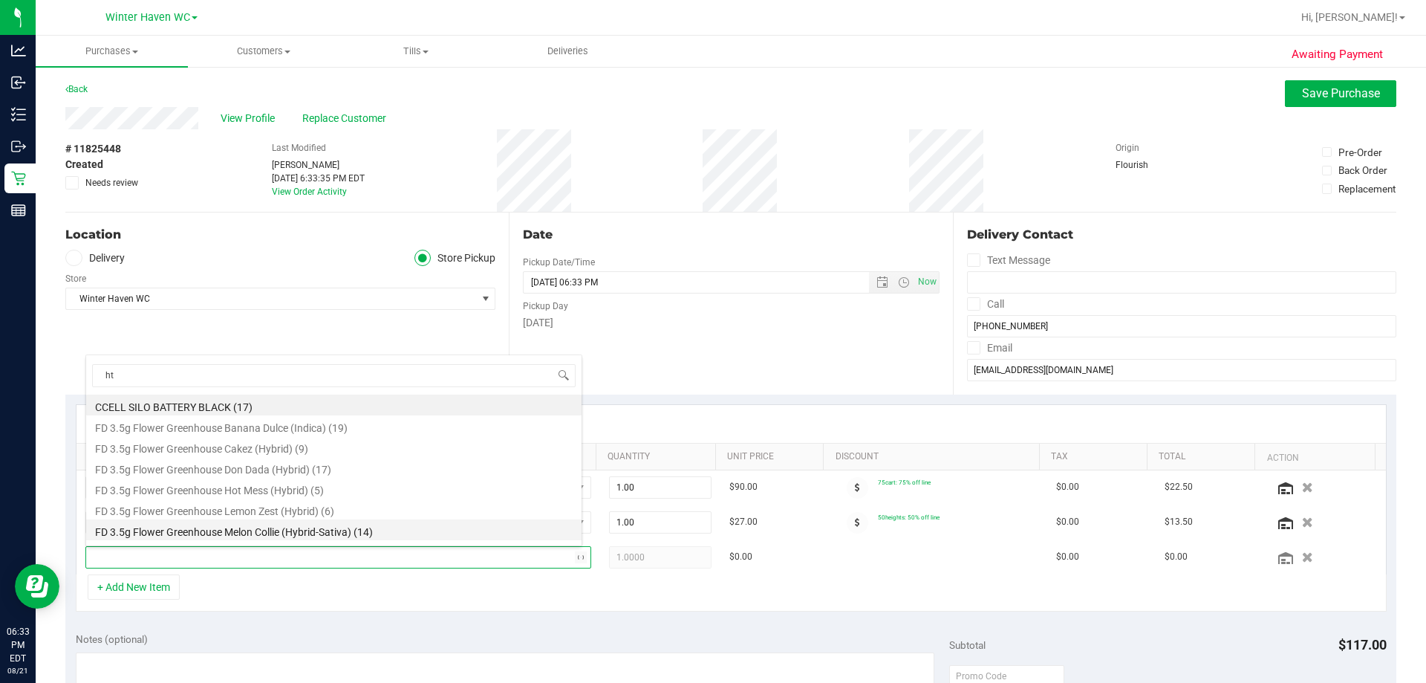
type input "htm"
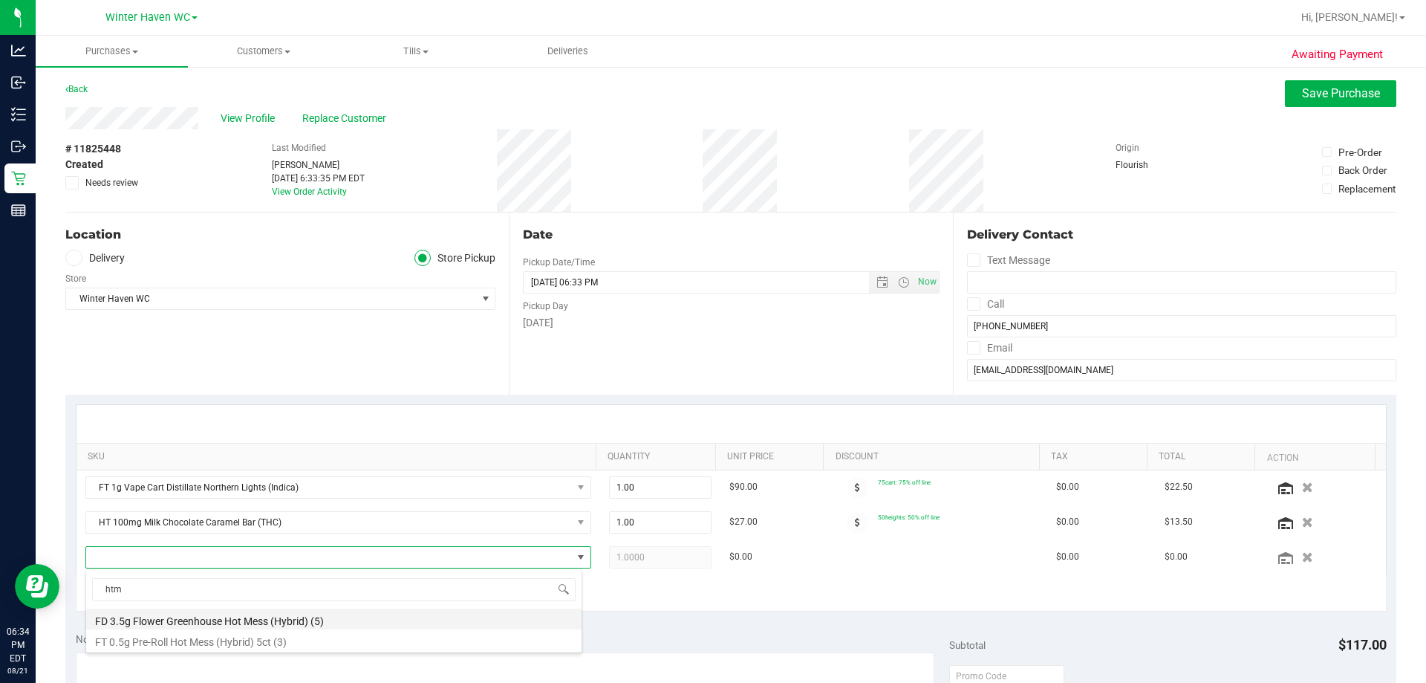
click at [243, 612] on li "FD 3.5g Flower Greenhouse Hot Mess (Hybrid) (5)" at bounding box center [333, 618] width 495 height 21
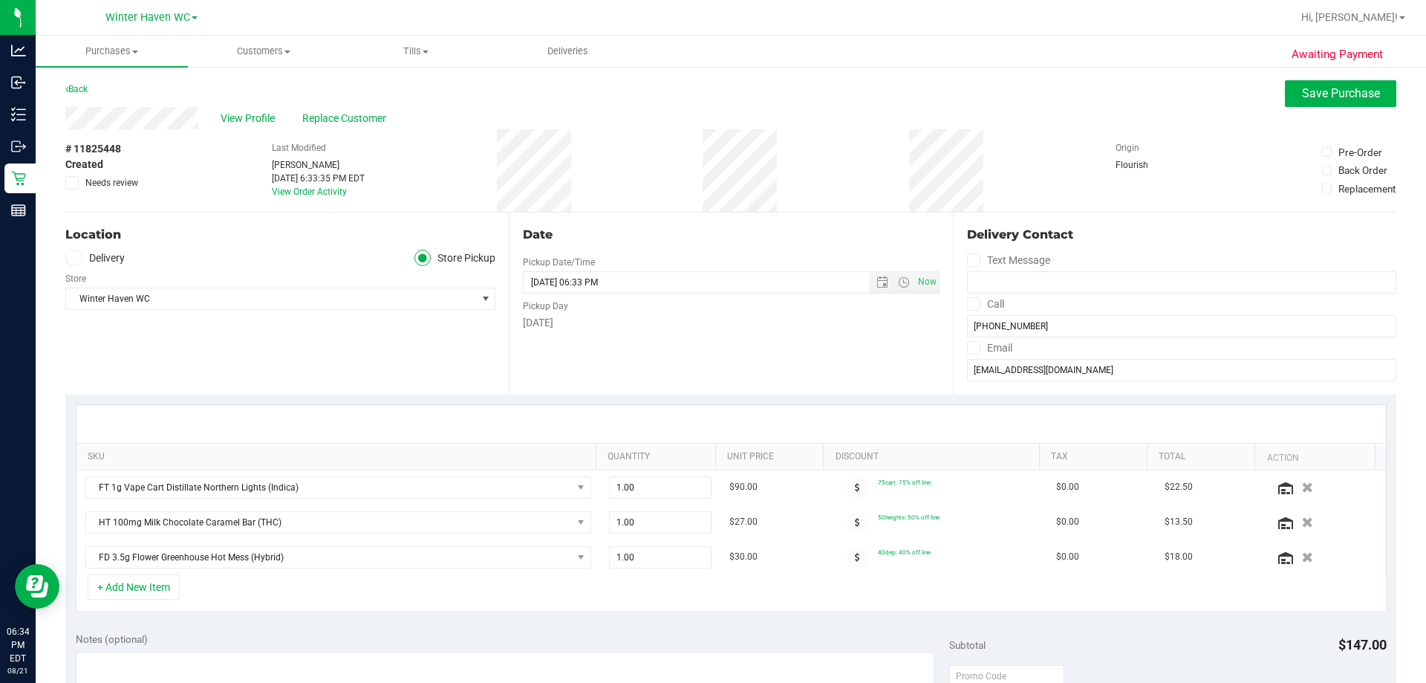
click at [431, 603] on div "+ Add New Item" at bounding box center [731, 592] width 1311 height 37
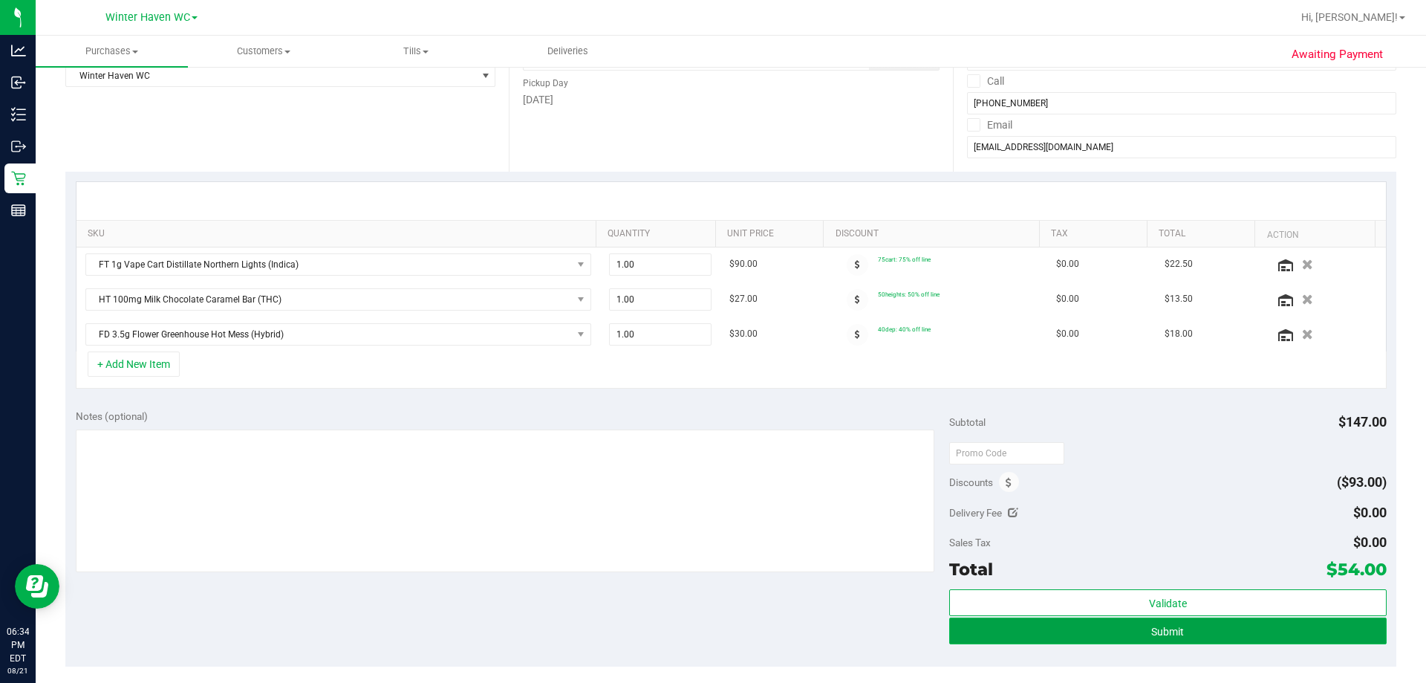
click at [711, 642] on button "Submit" at bounding box center [1167, 630] width 437 height 27
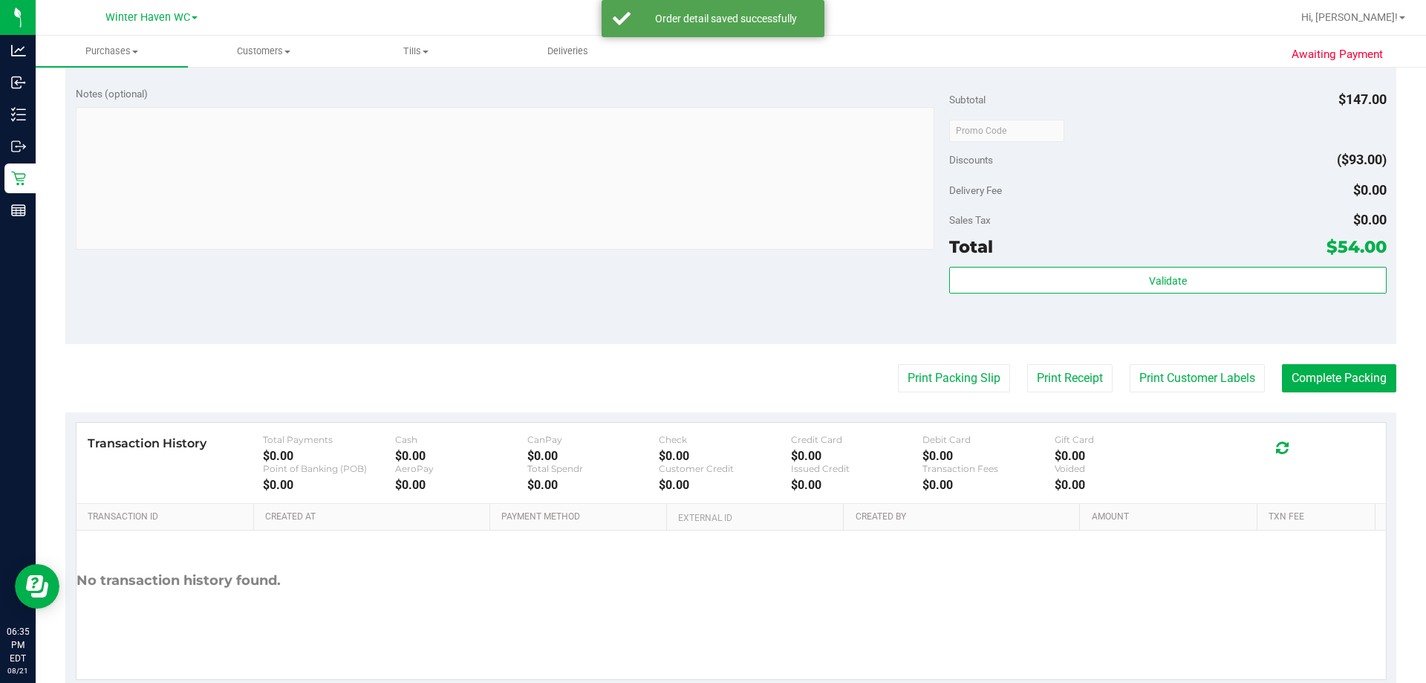
scroll to position [668, 0]
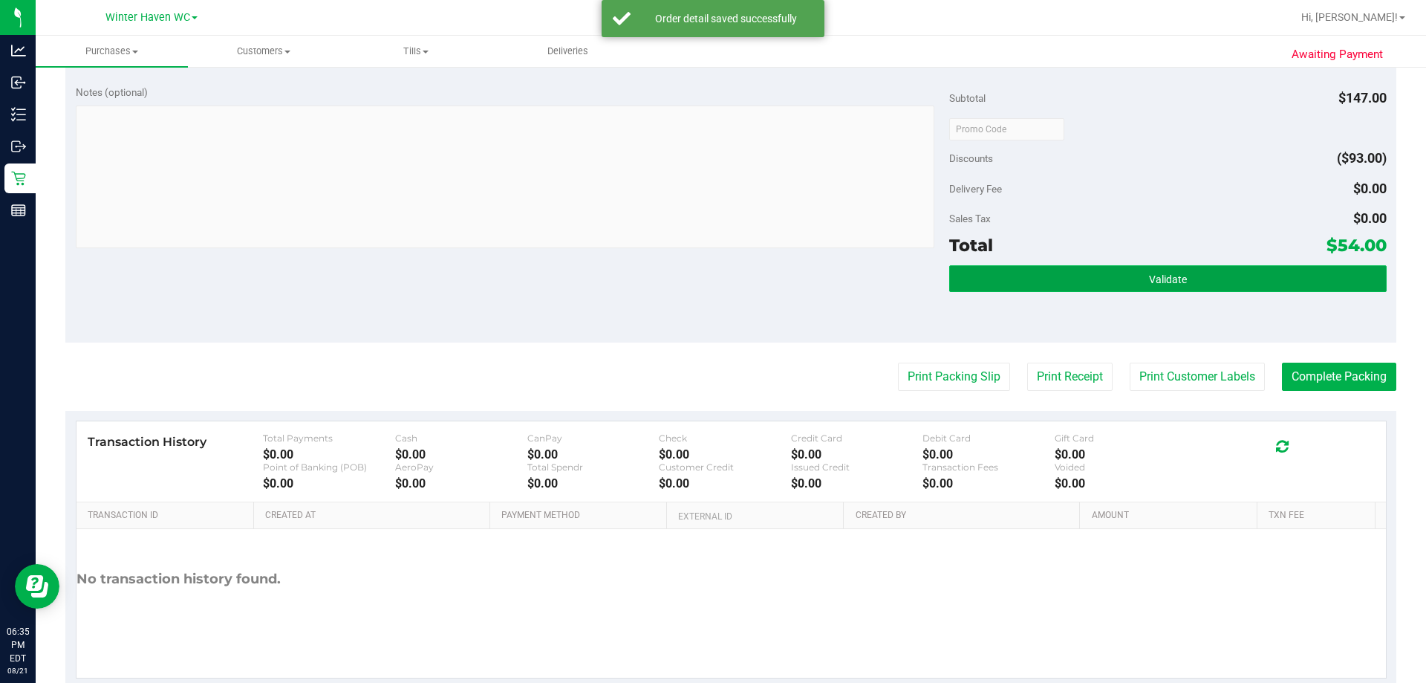
click at [711, 272] on button "Validate" at bounding box center [1167, 278] width 437 height 27
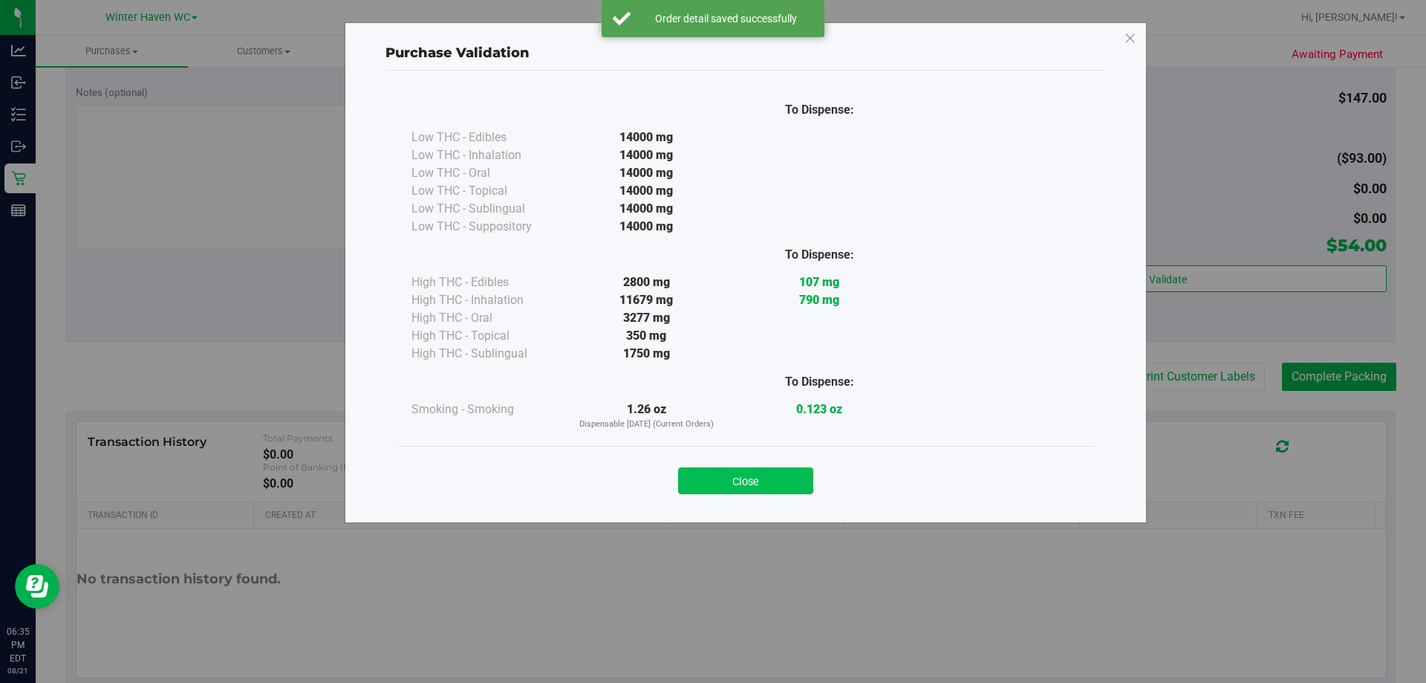
click at [711, 469] on button "Close" at bounding box center [745, 480] width 135 height 27
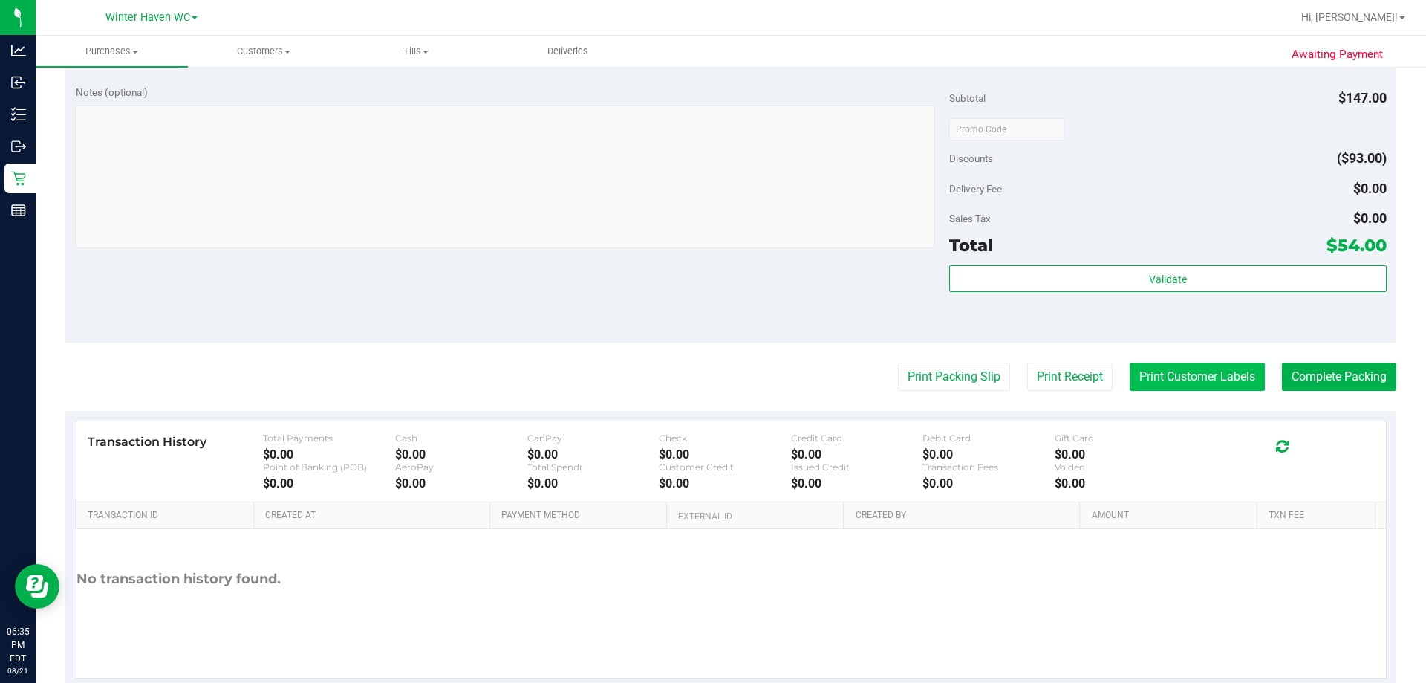
click at [711, 379] on button "Print Customer Labels" at bounding box center [1197, 376] width 135 height 28
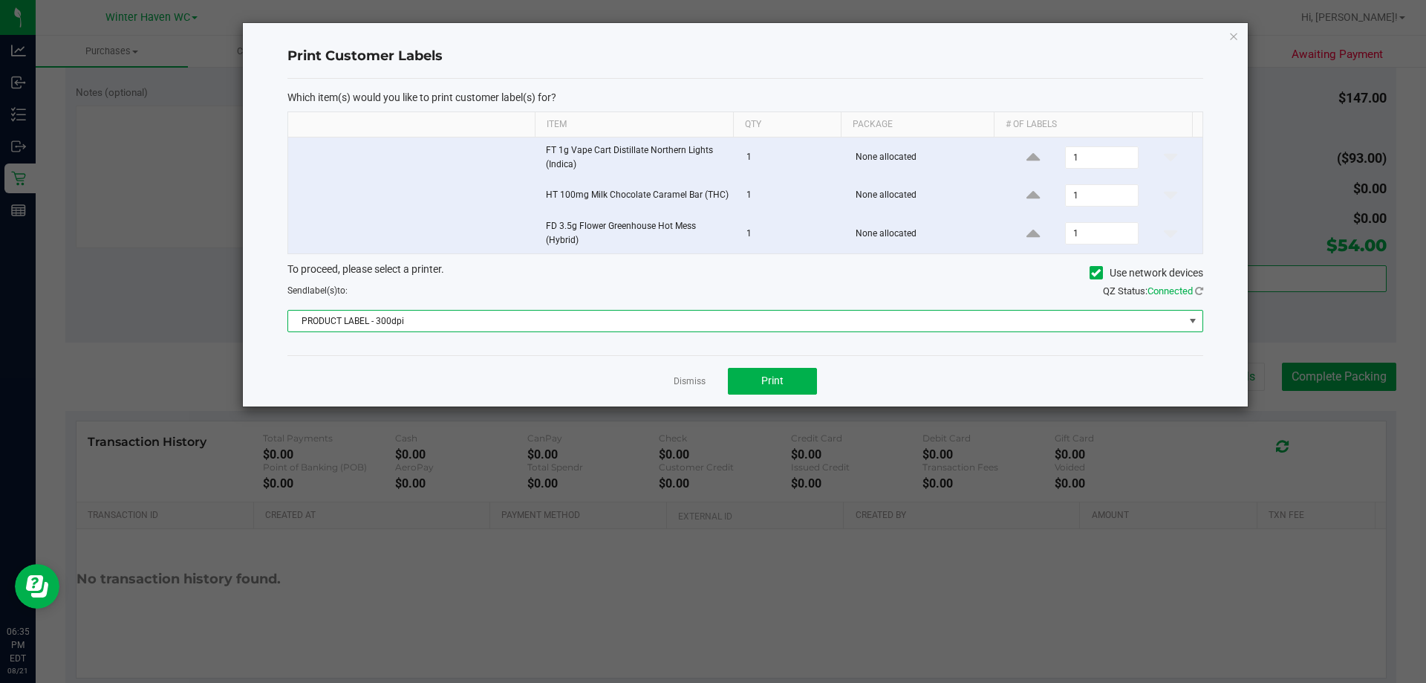
click at [515, 322] on span "PRODUCT LABEL - 300dpi" at bounding box center [736, 320] width 896 height 21
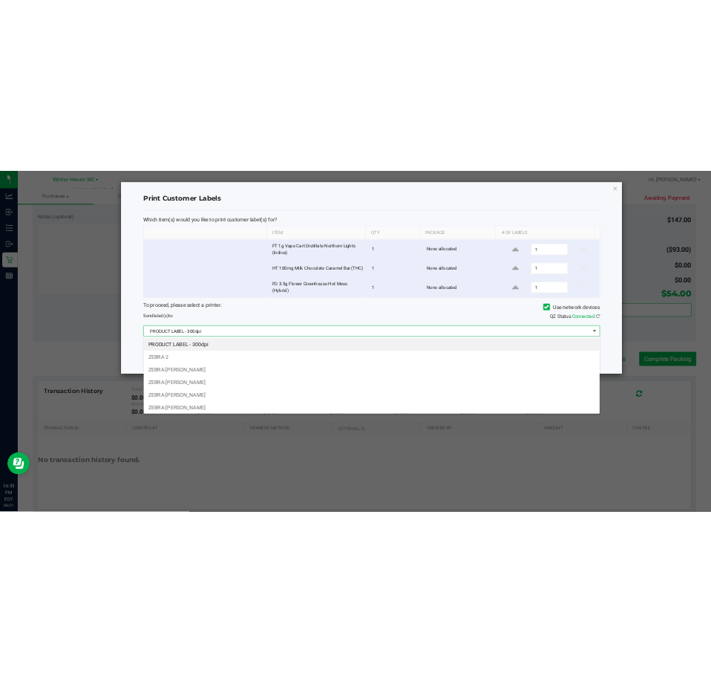
scroll to position [22, 915]
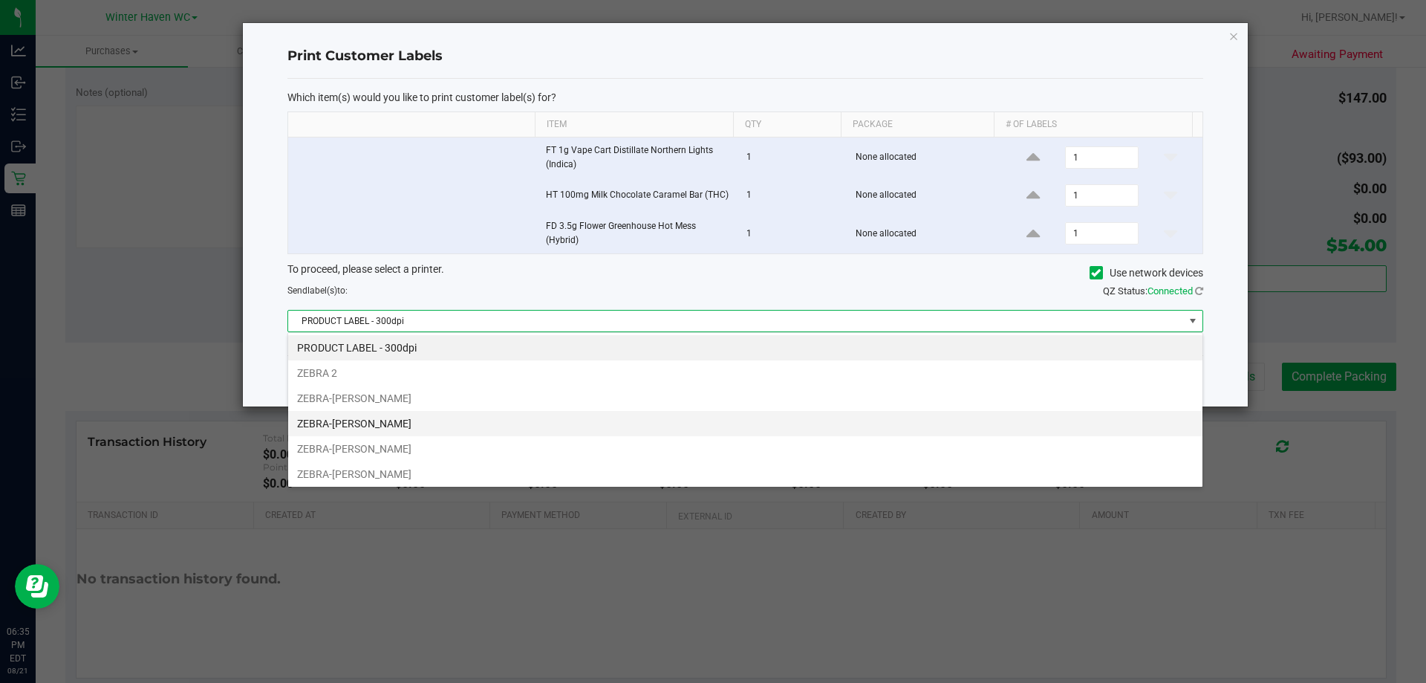
click at [396, 425] on li "ZEBRA-JAMES-OTTO" at bounding box center [745, 423] width 914 height 25
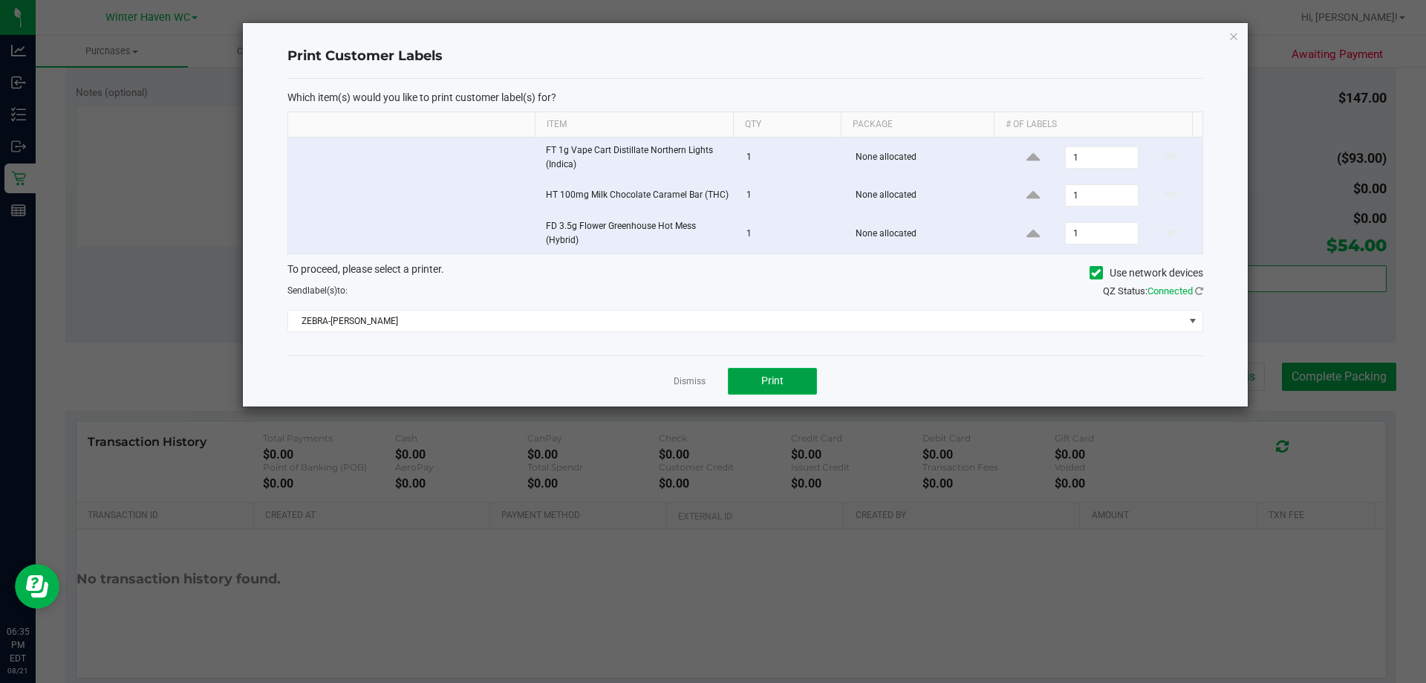
click at [711, 378] on span "Print" at bounding box center [772, 380] width 22 height 12
click at [711, 42] on icon "button" at bounding box center [1233, 36] width 10 height 18
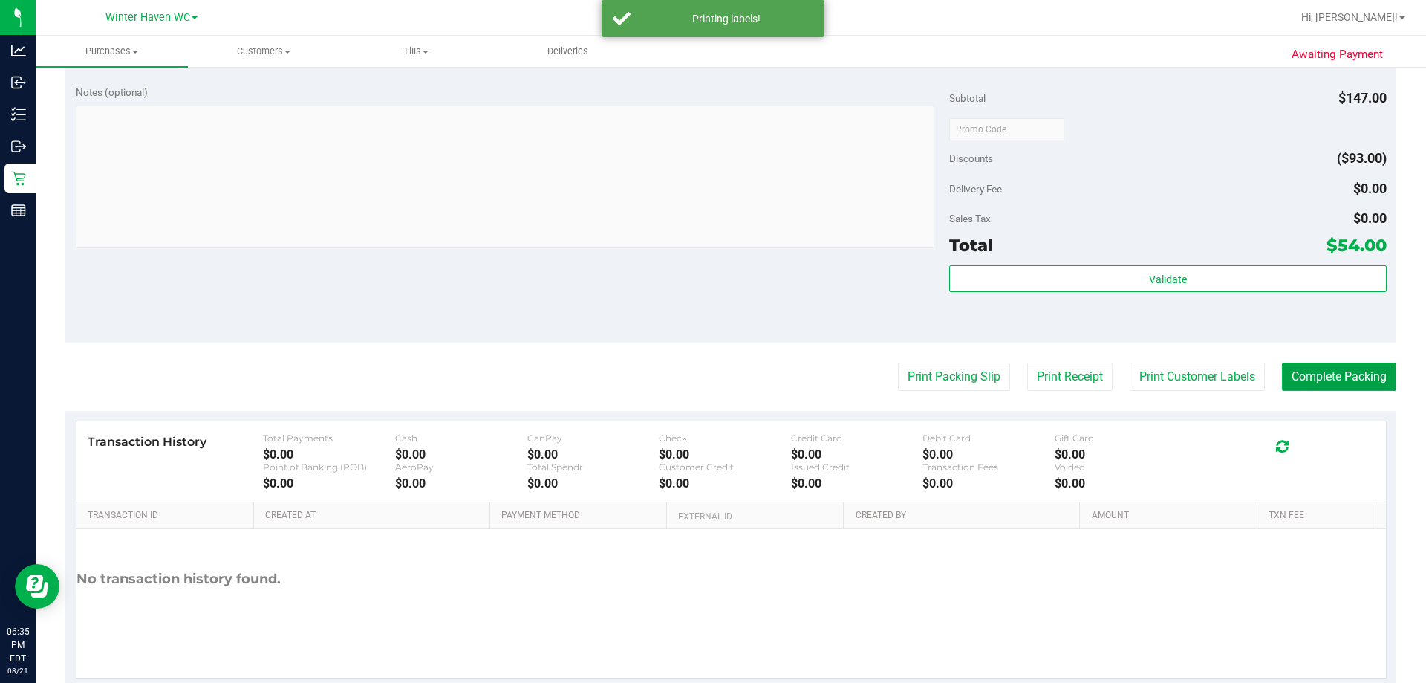
click at [711, 370] on button "Complete Packing" at bounding box center [1339, 376] width 114 height 28
